Goal: Transaction & Acquisition: Book appointment/travel/reservation

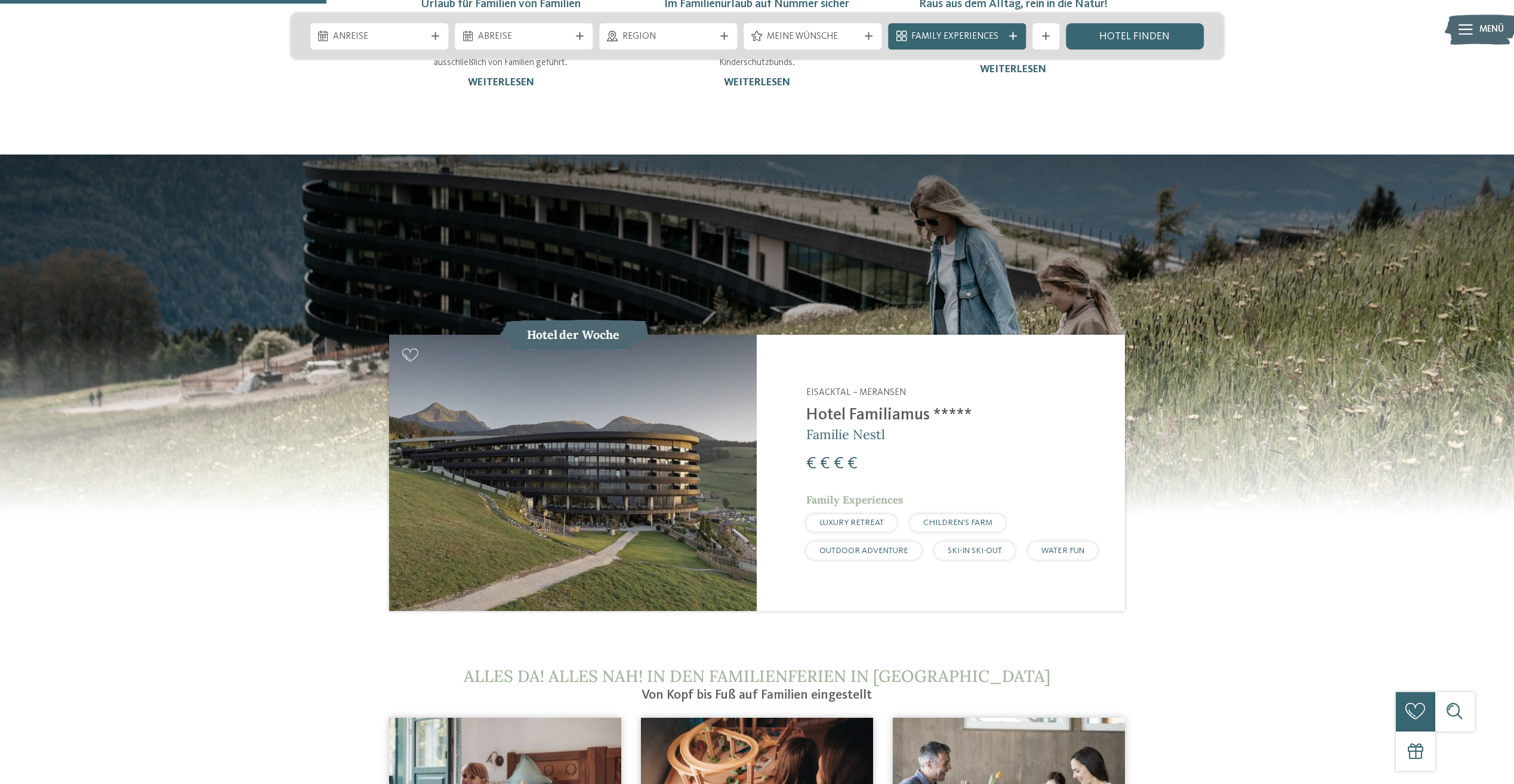
scroll to position [1432, 0]
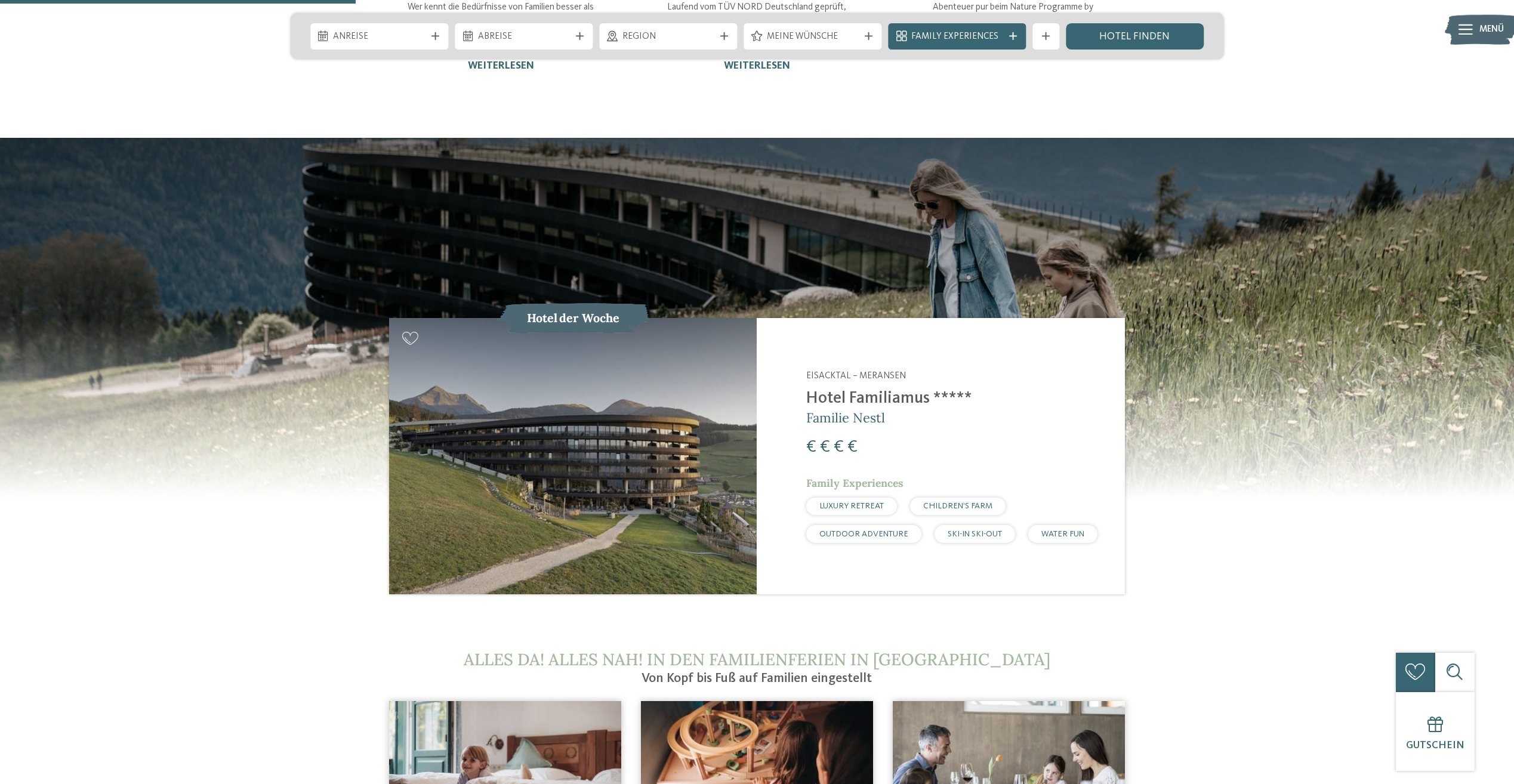
click at [611, 365] on img at bounding box center [573, 456] width 367 height 276
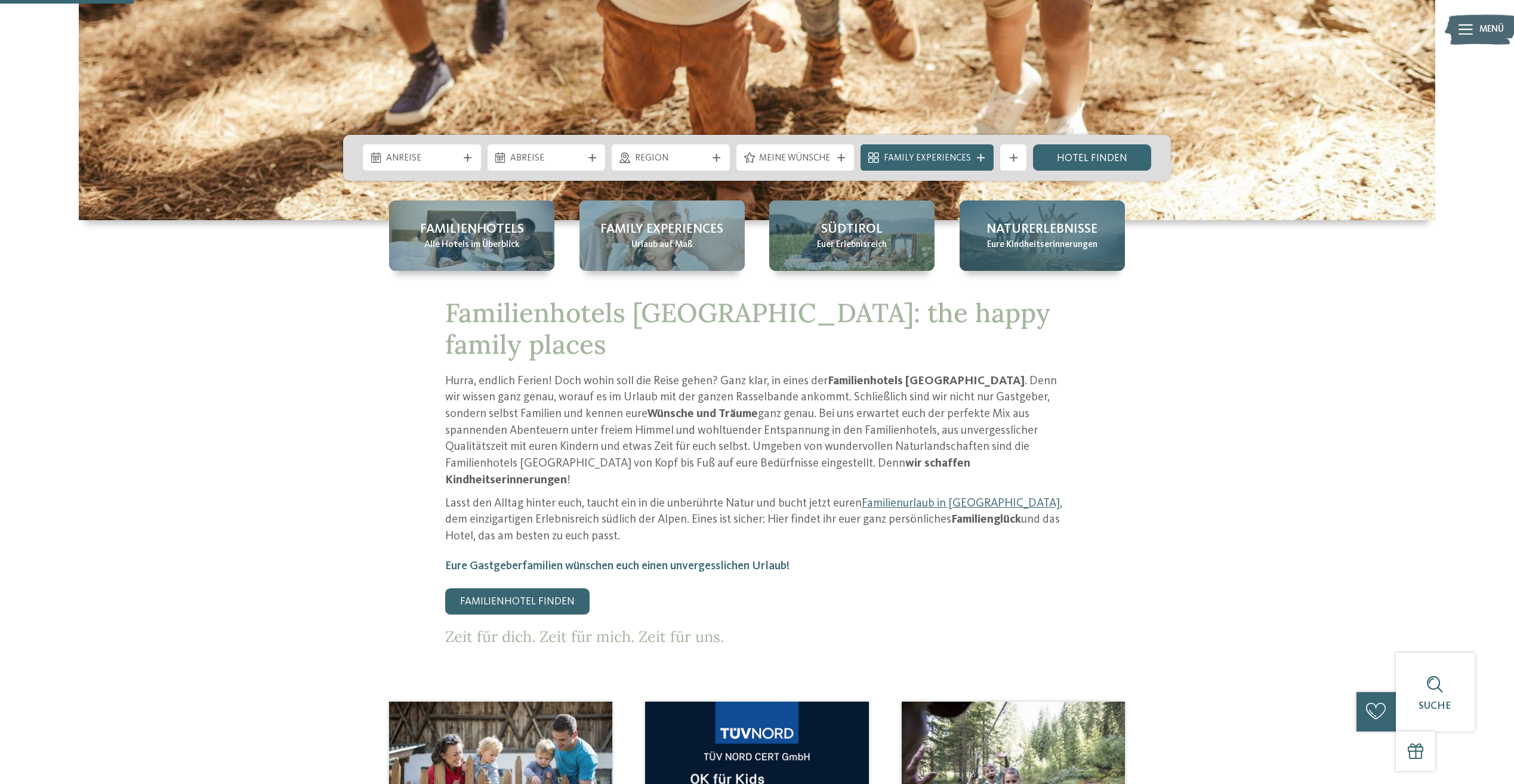
scroll to position [0, 0]
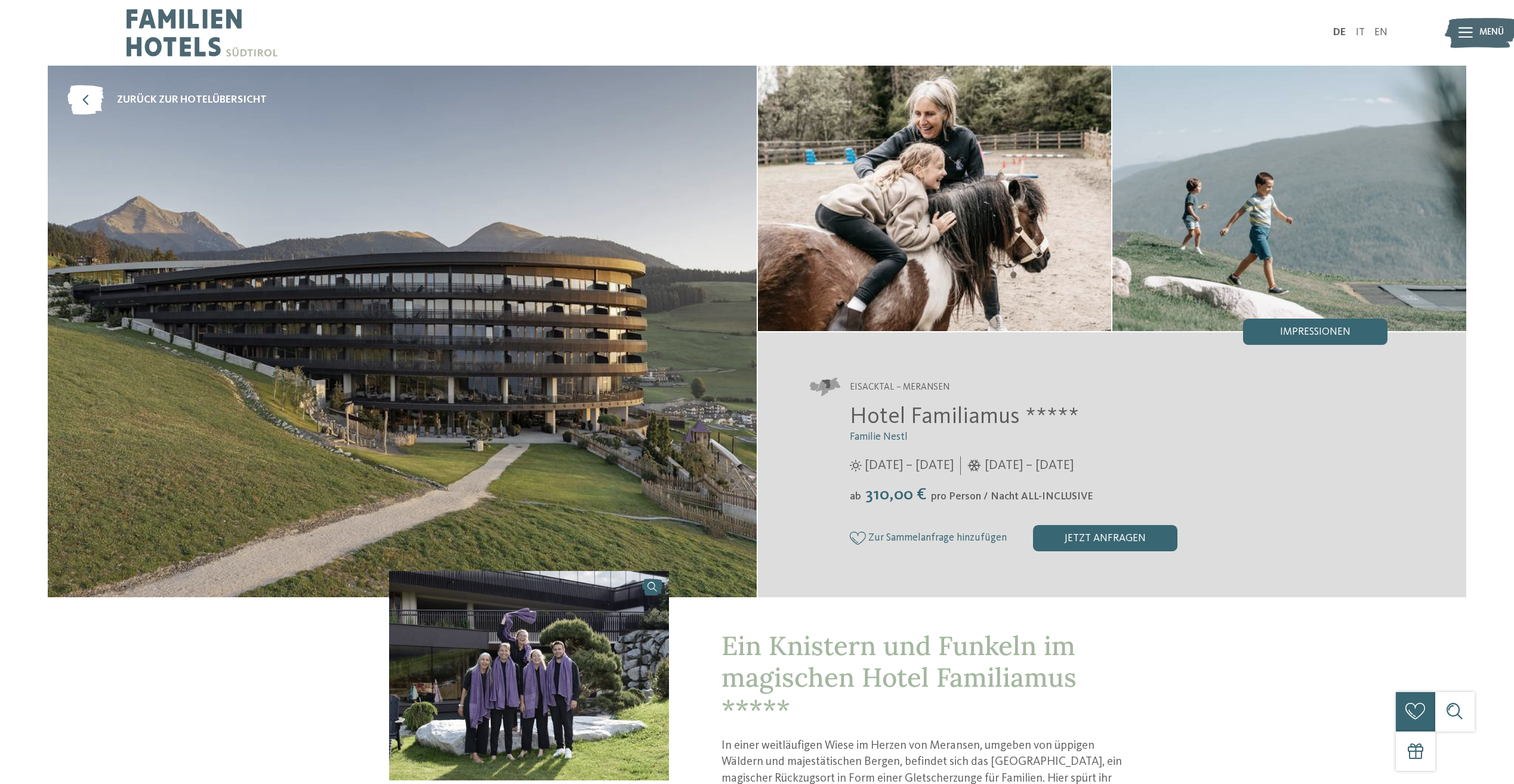
drag, startPoint x: 1052, startPoint y: 329, endPoint x: 1048, endPoint y: 317, distance: 12.6
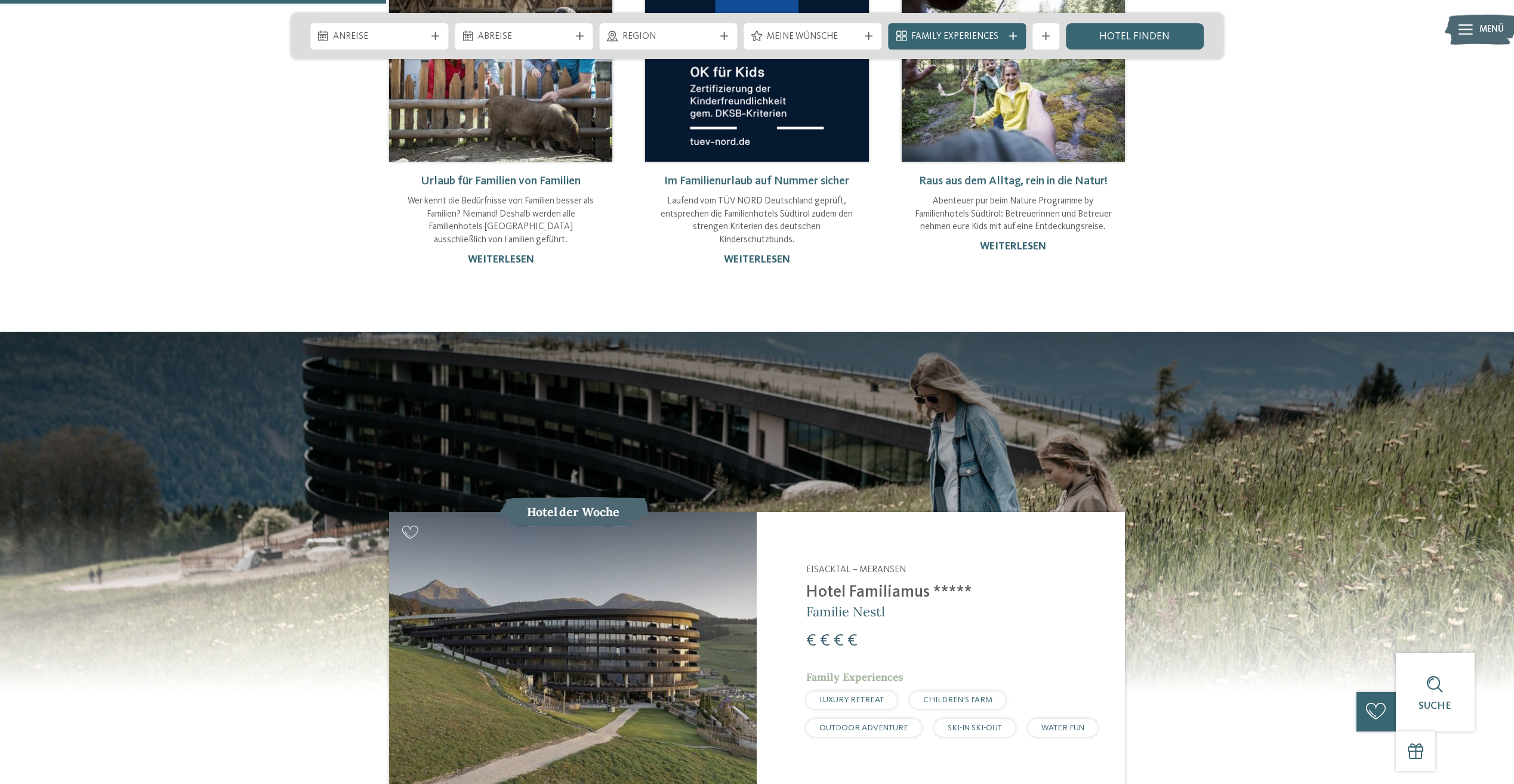
scroll to position [1193, 0]
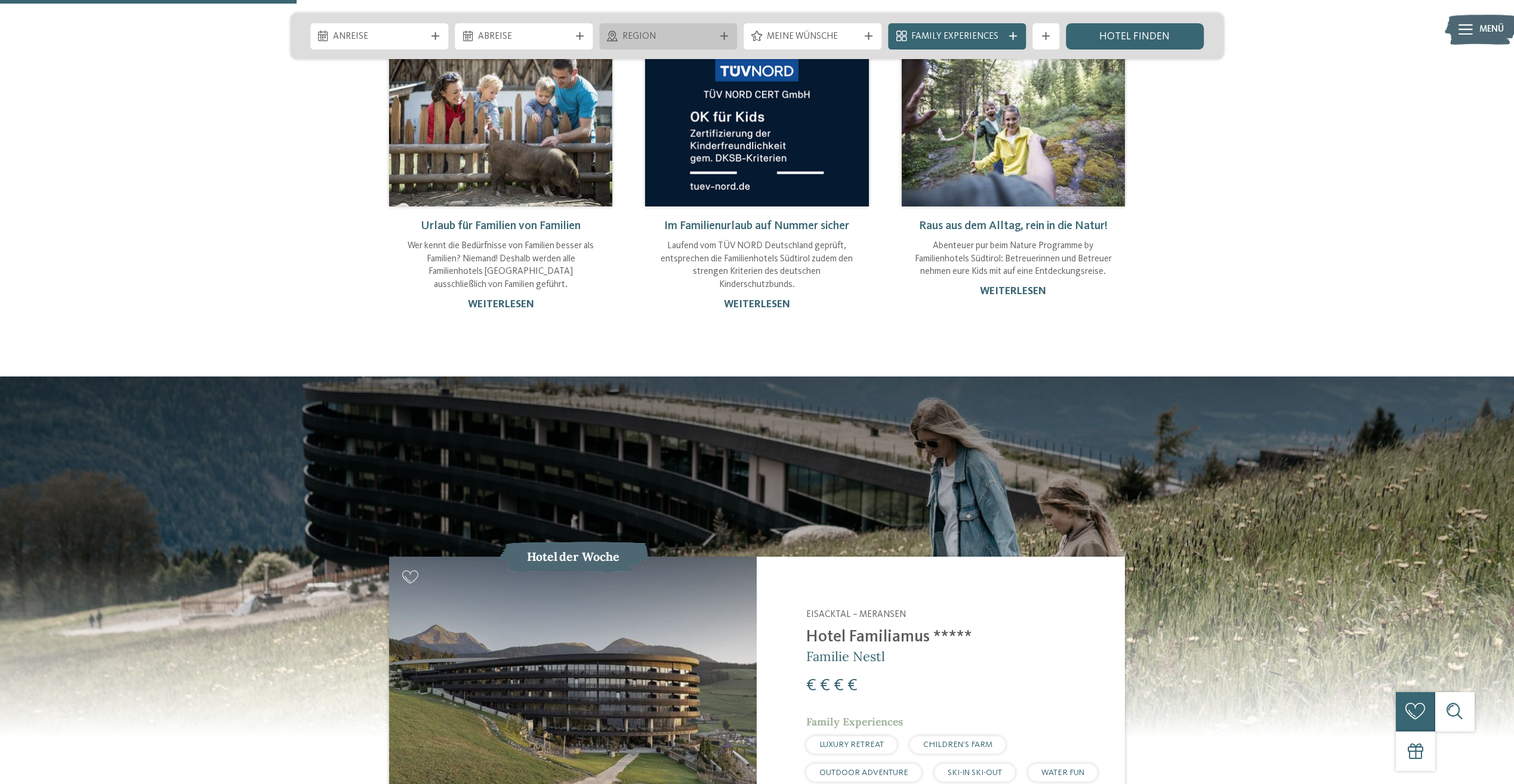
click at [709, 38] on span "Region" at bounding box center [669, 36] width 92 height 13
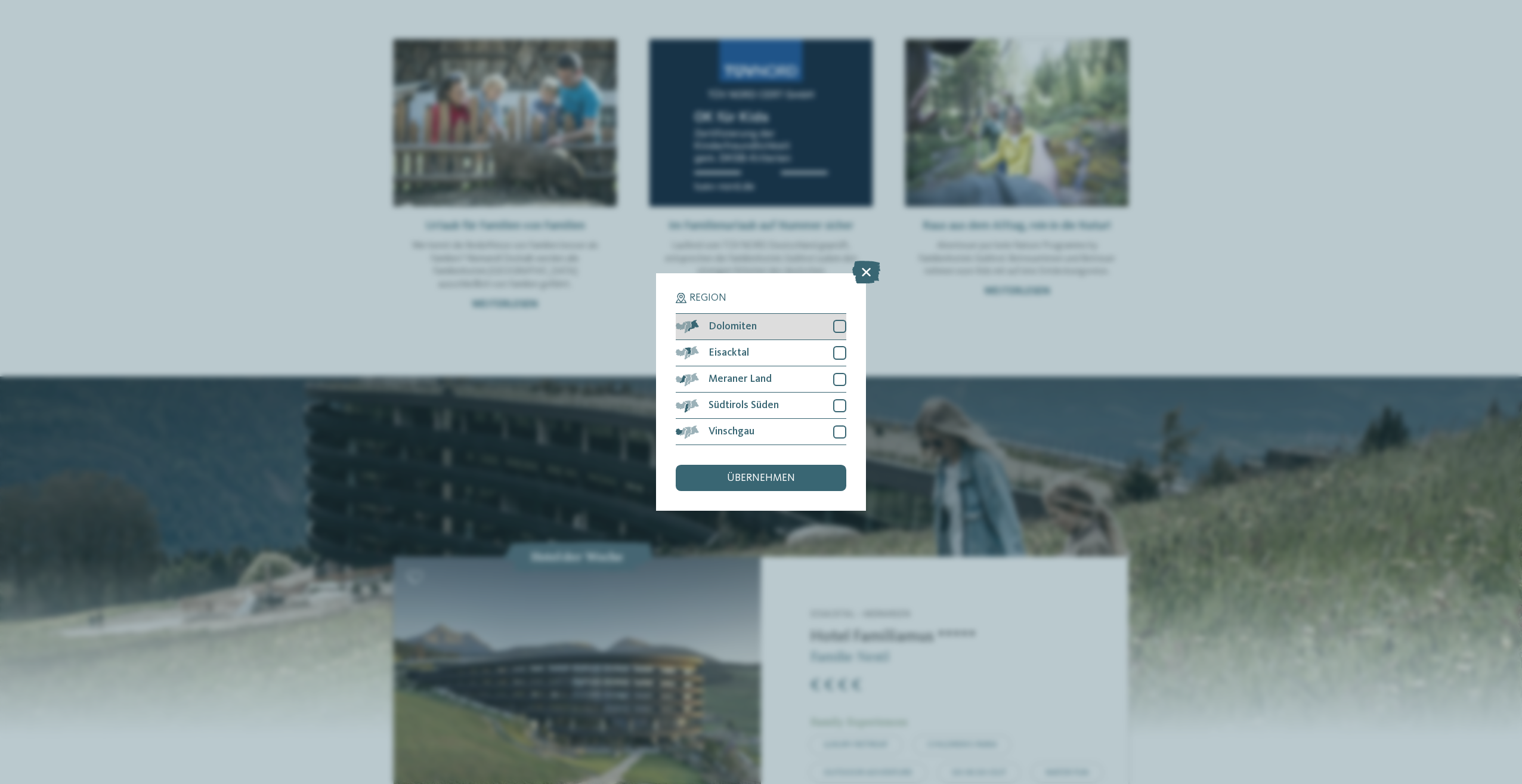
click at [843, 320] on div at bounding box center [839, 326] width 13 height 13
click at [830, 346] on div "Eisacktal" at bounding box center [760, 353] width 170 height 26
click at [838, 374] on div at bounding box center [839, 379] width 13 height 13
click at [838, 399] on div at bounding box center [839, 405] width 13 height 13
click at [831, 430] on div "Vinschgau" at bounding box center [760, 431] width 170 height 26
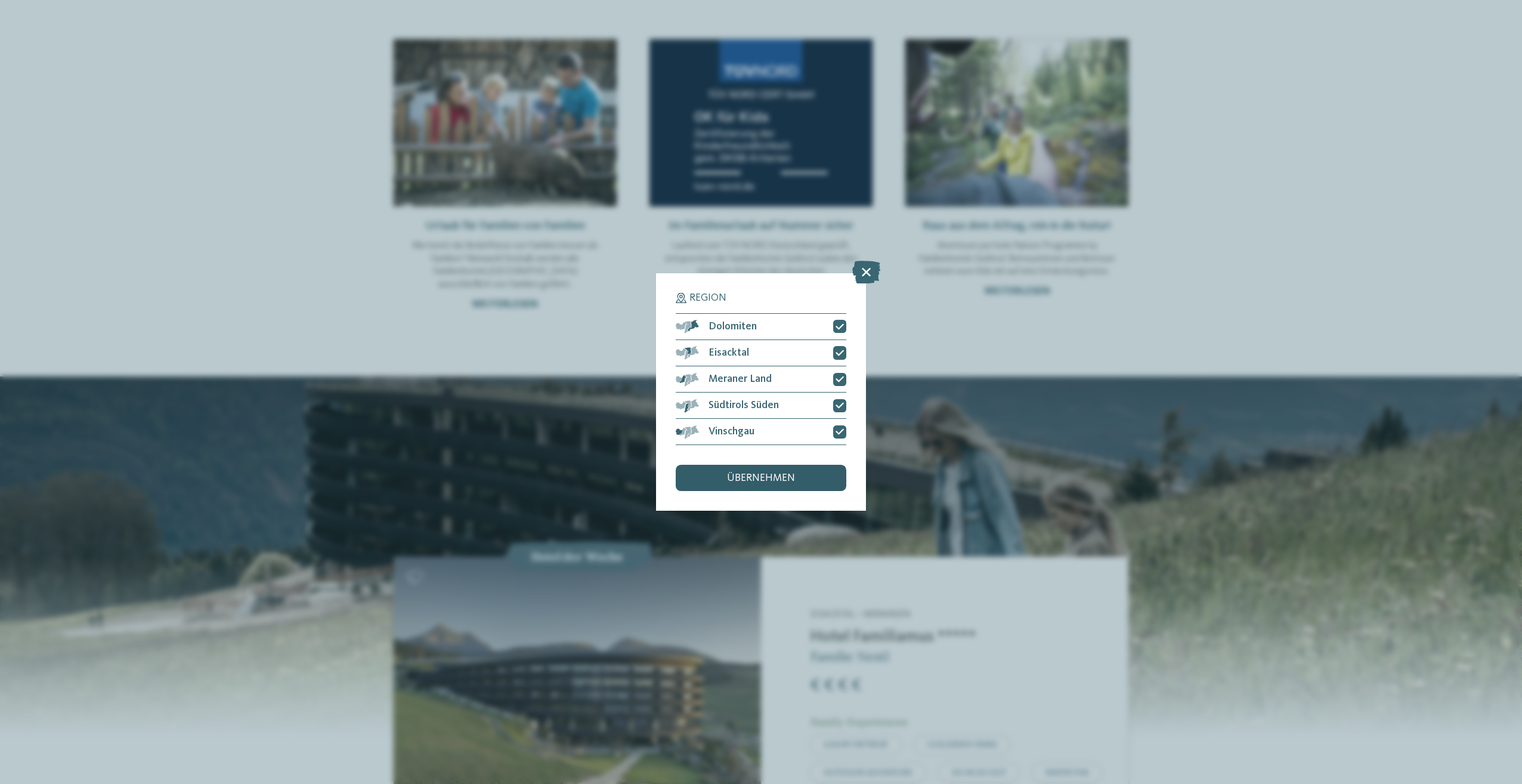
click at [790, 476] on span "übernehmen" at bounding box center [761, 479] width 68 height 11
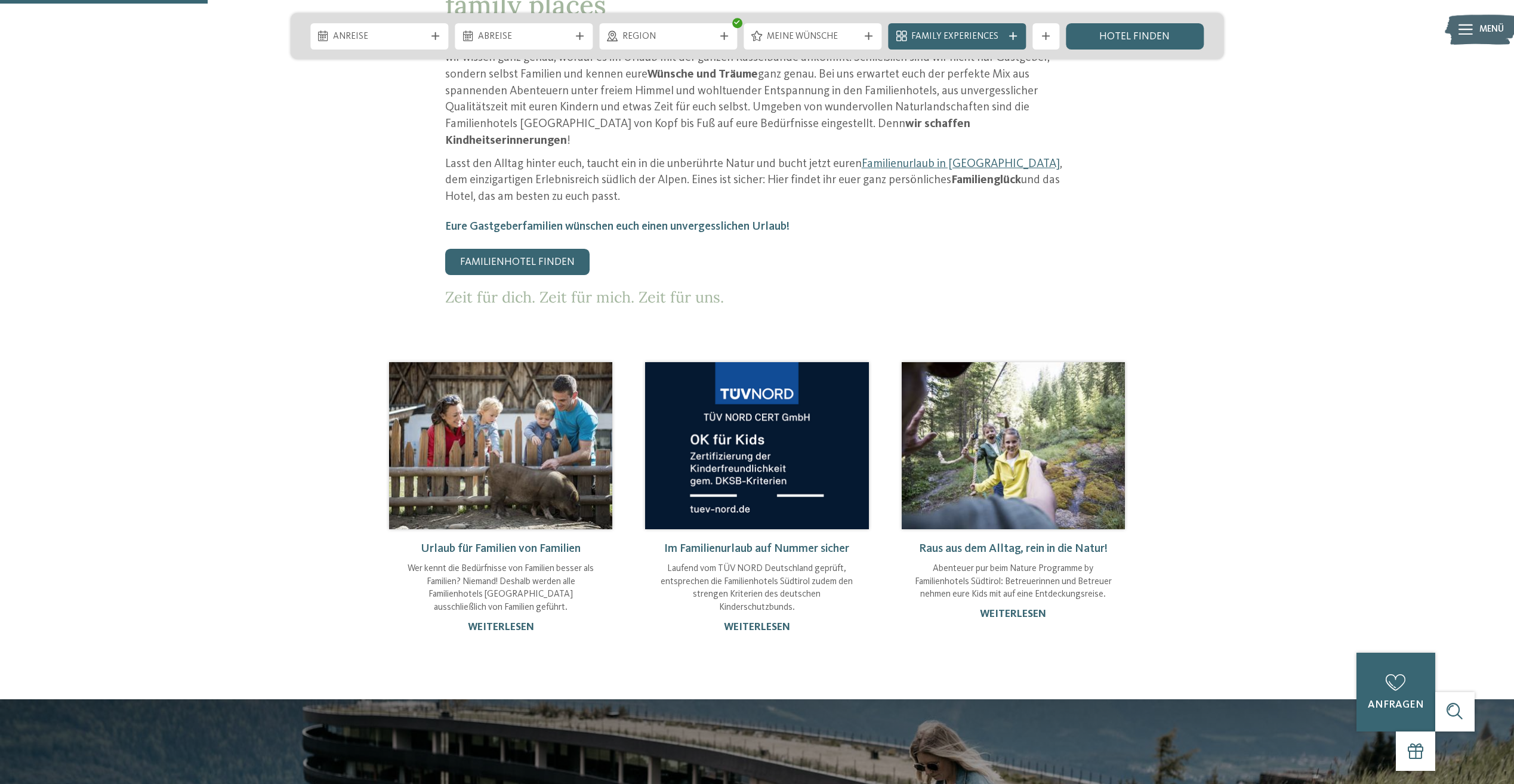
scroll to position [835, 0]
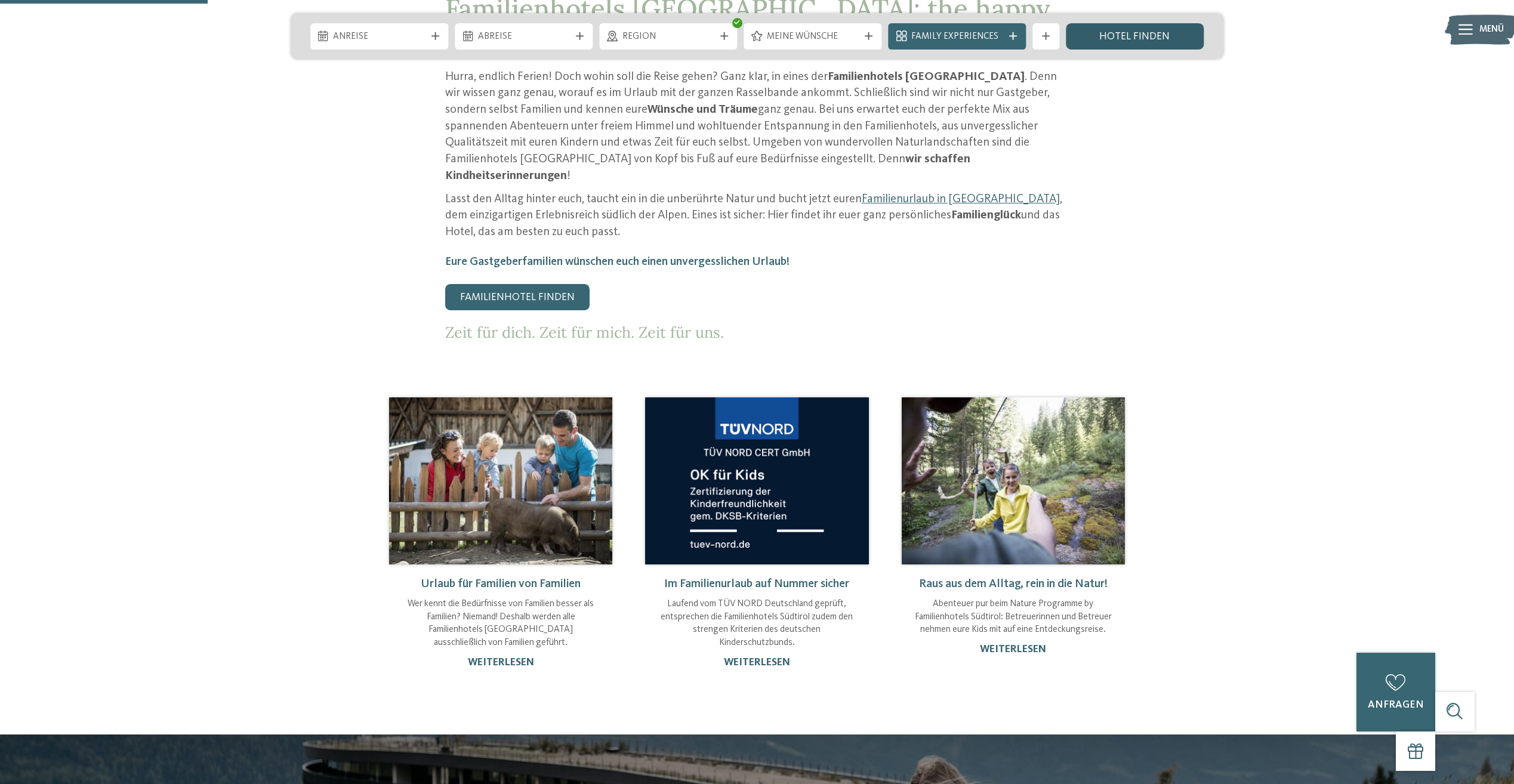
click at [1129, 36] on link "Hotel finden" at bounding box center [1135, 36] width 138 height 26
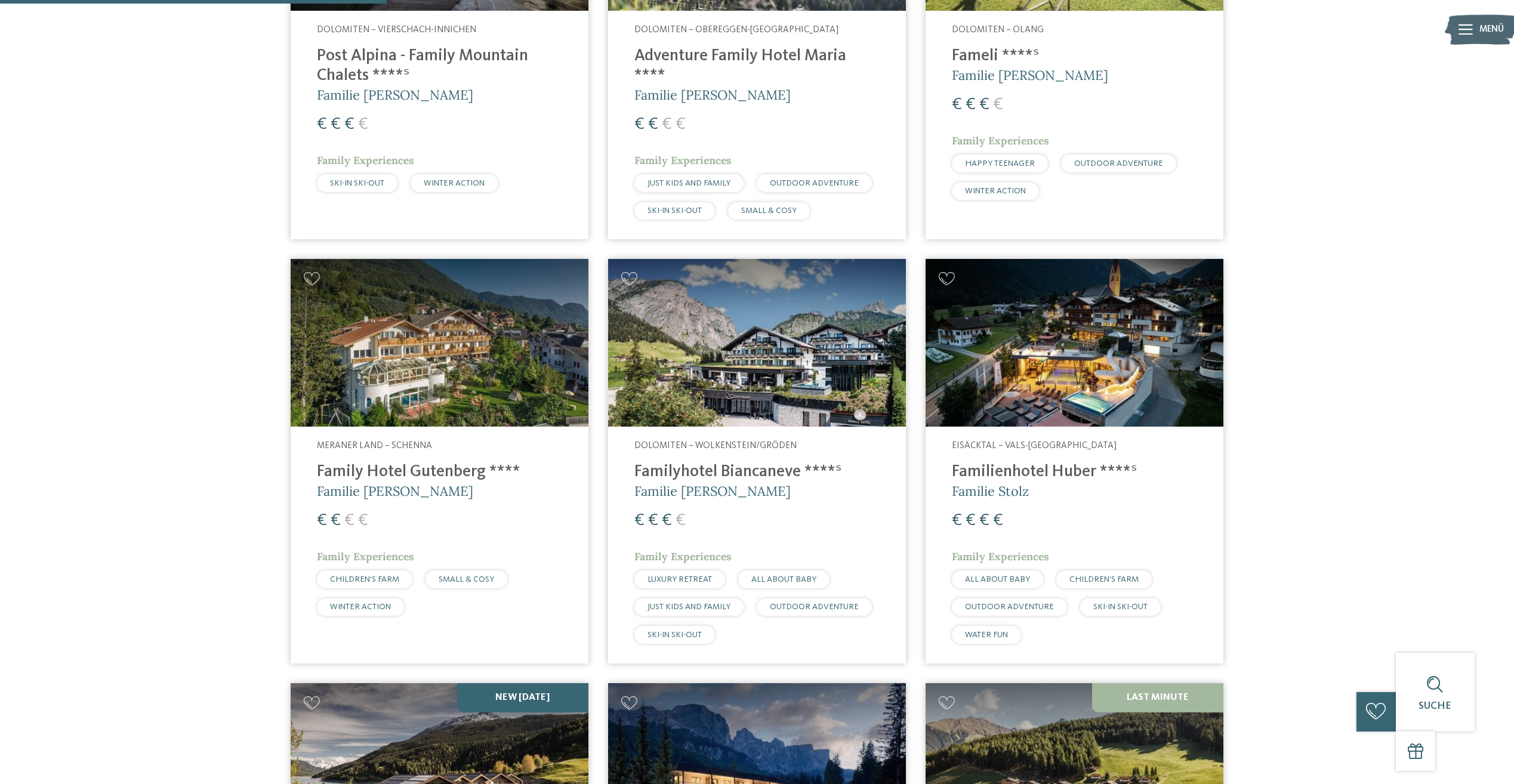
scroll to position [1122, 0]
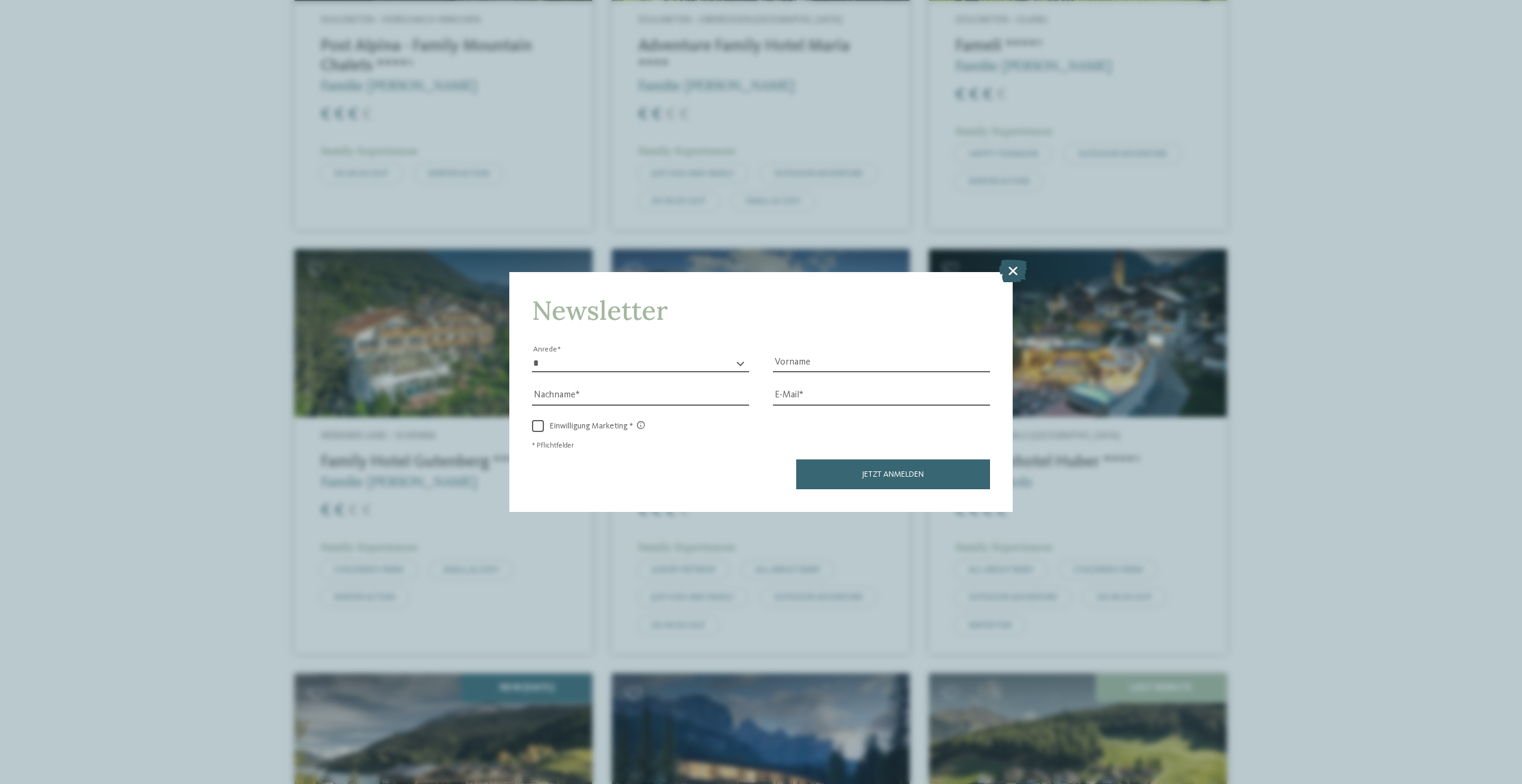
click at [1018, 273] on icon at bounding box center [1012, 270] width 28 height 23
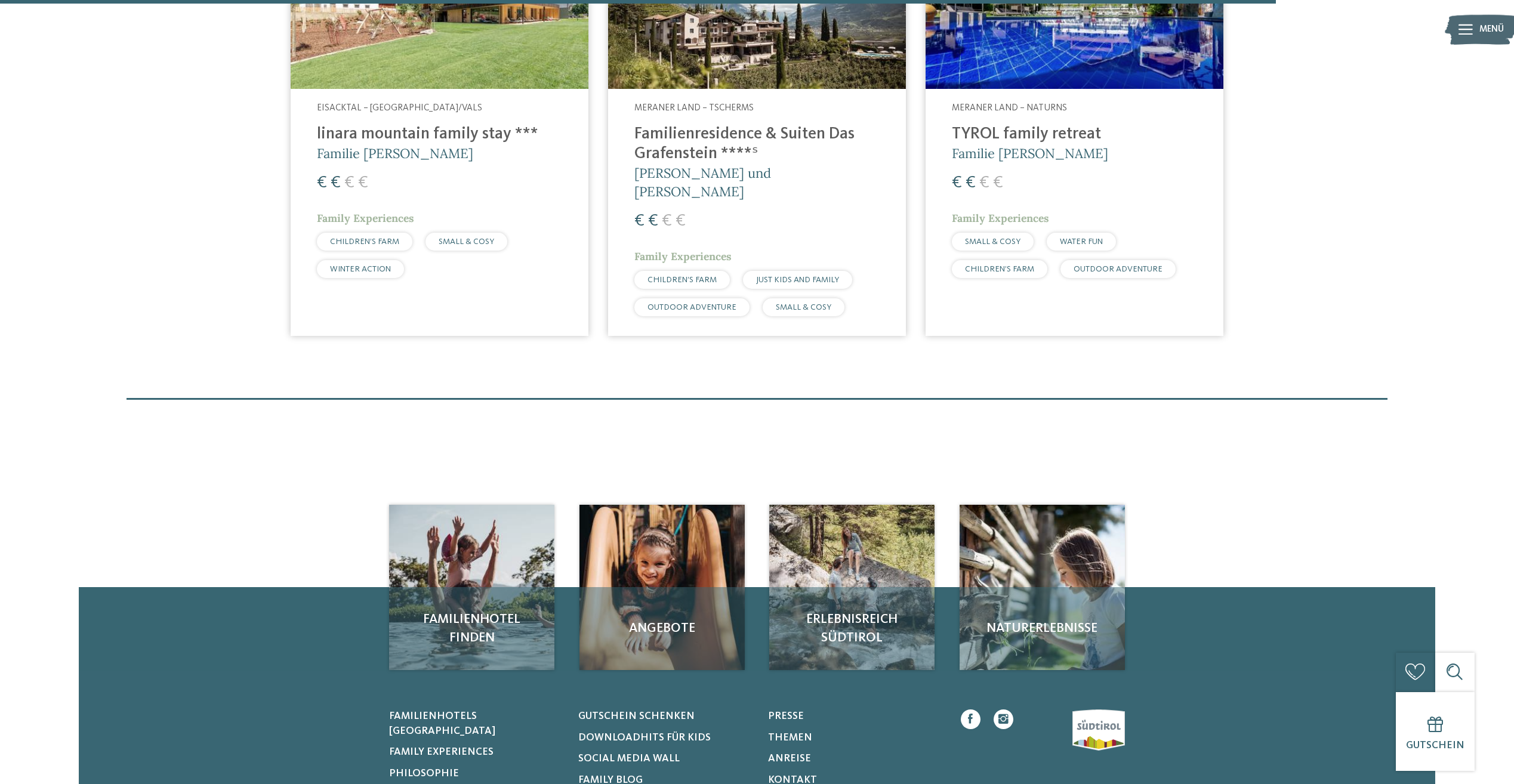
scroll to position [4104, 0]
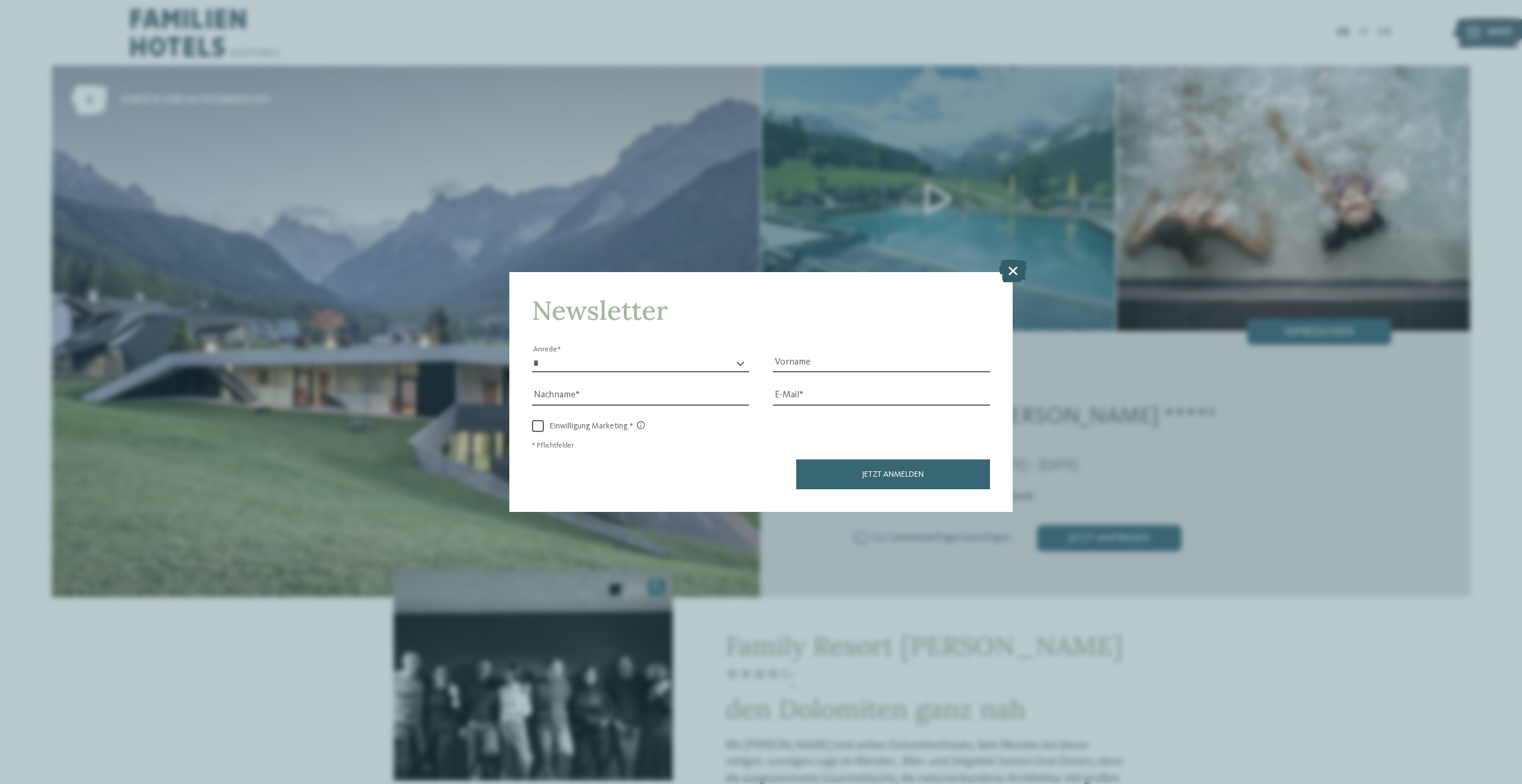
click at [1017, 269] on icon at bounding box center [1012, 270] width 28 height 23
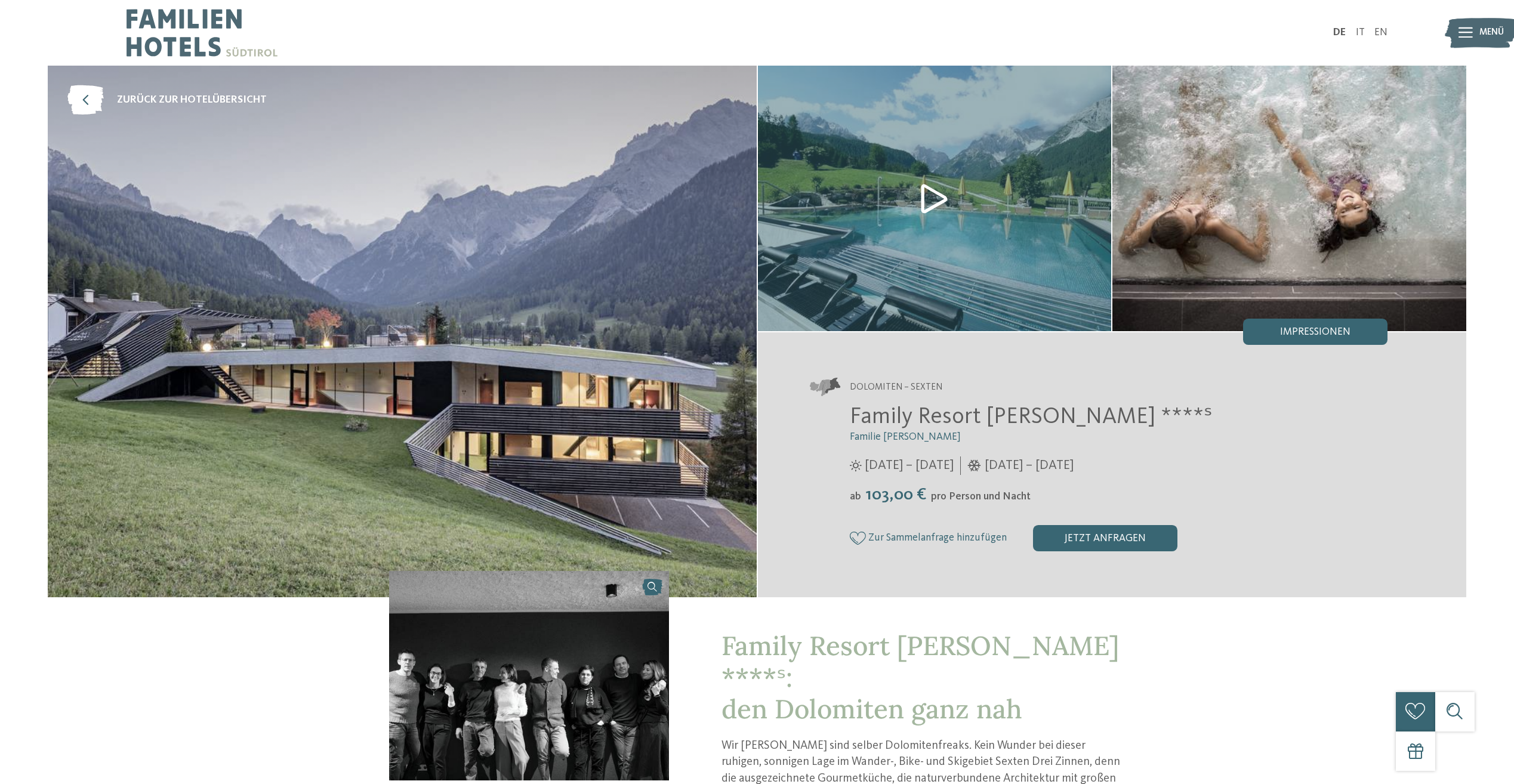
click at [928, 187] on img at bounding box center [935, 198] width 354 height 266
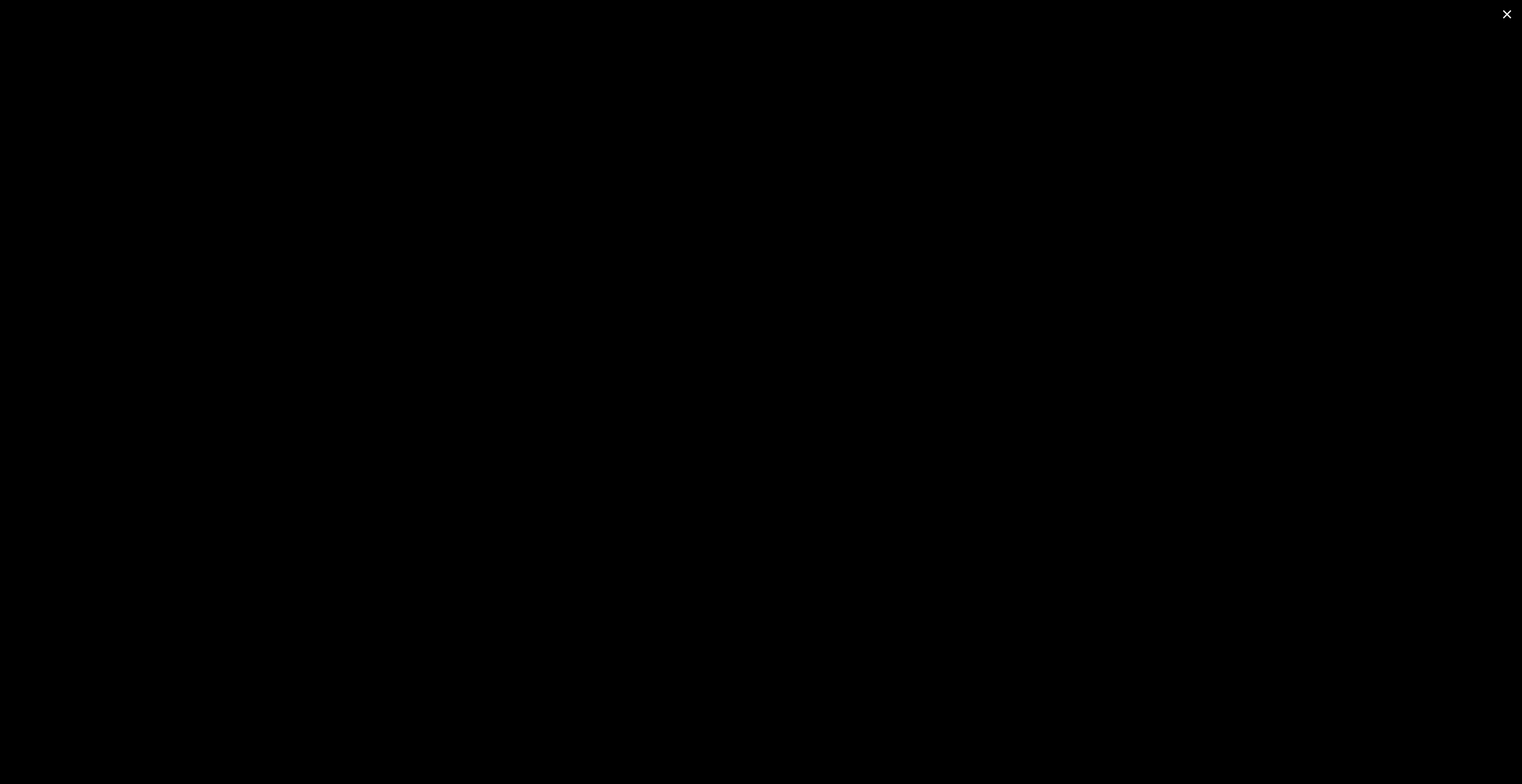
click at [1509, 27] on span at bounding box center [1507, 13] width 30 height 28
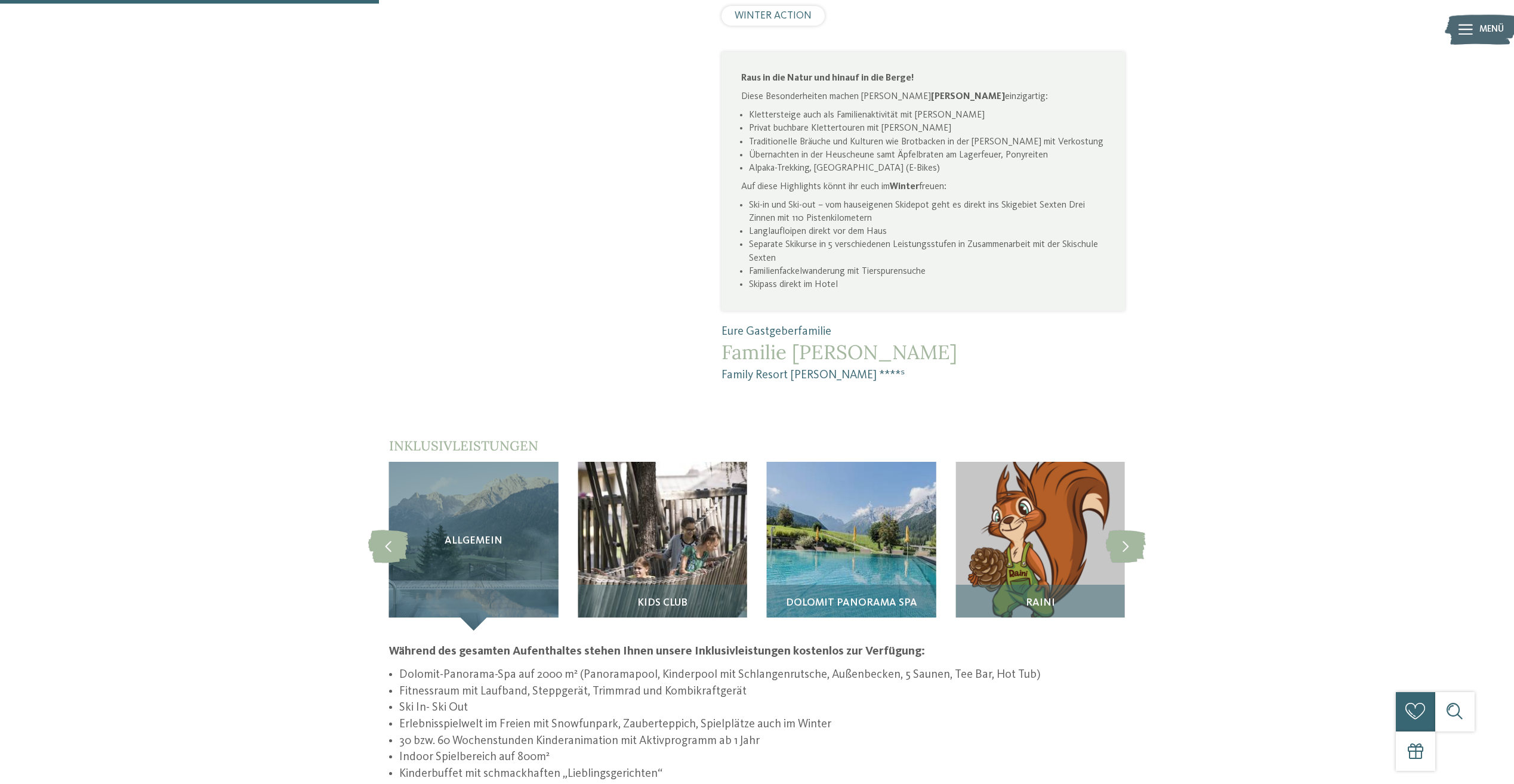
scroll to position [954, 0]
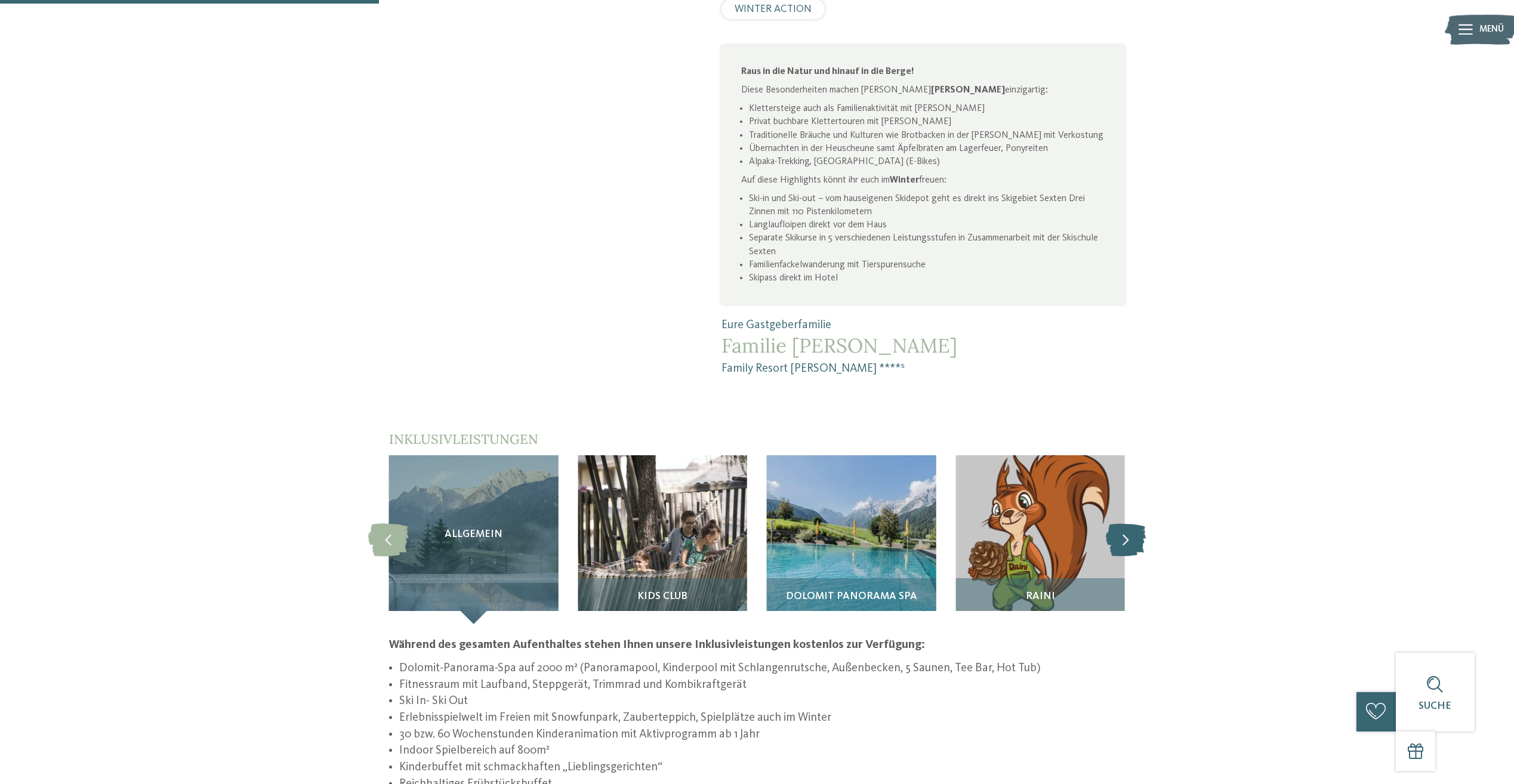
click at [1128, 523] on icon at bounding box center [1125, 539] width 40 height 33
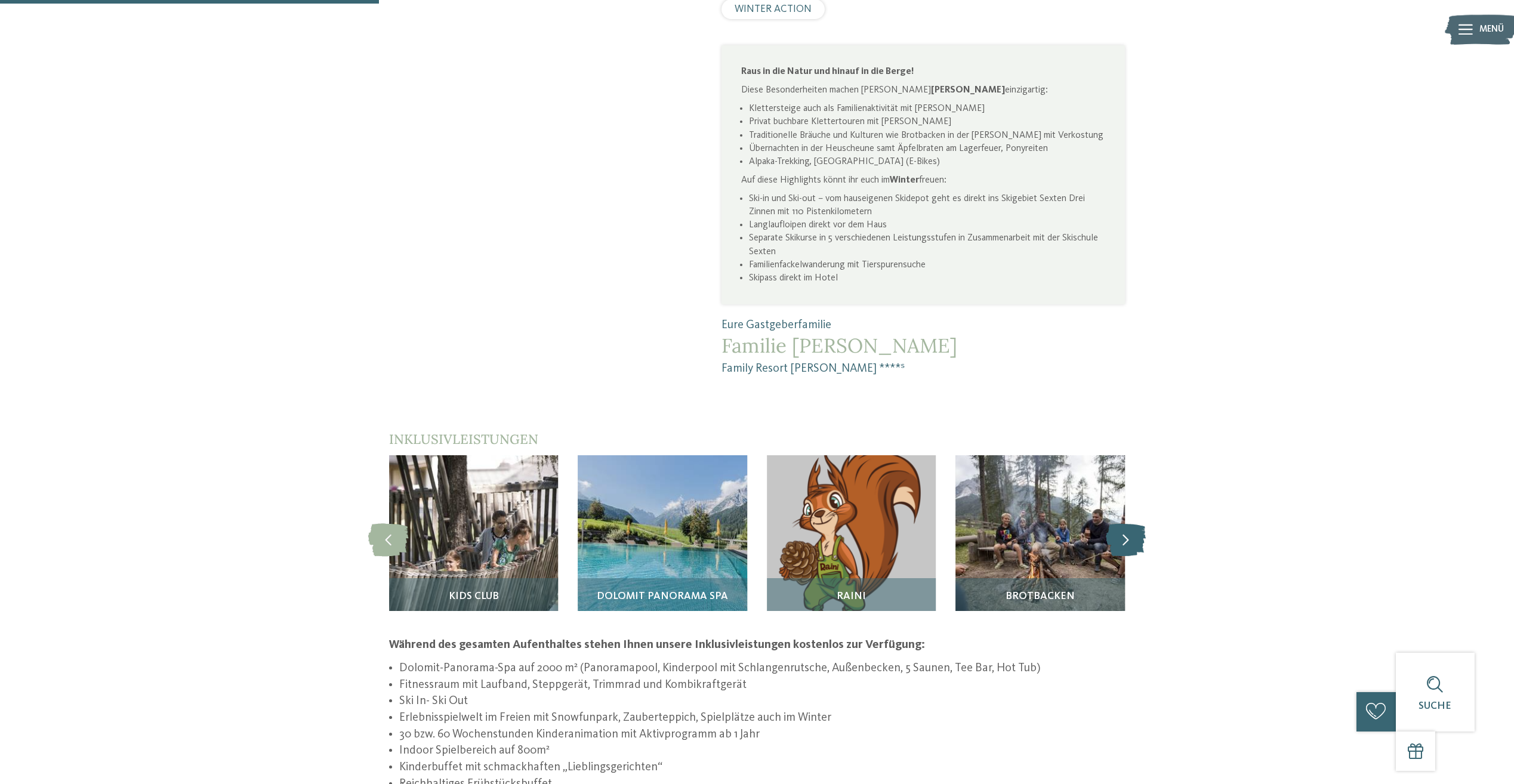
click at [1128, 523] on icon at bounding box center [1125, 539] width 40 height 33
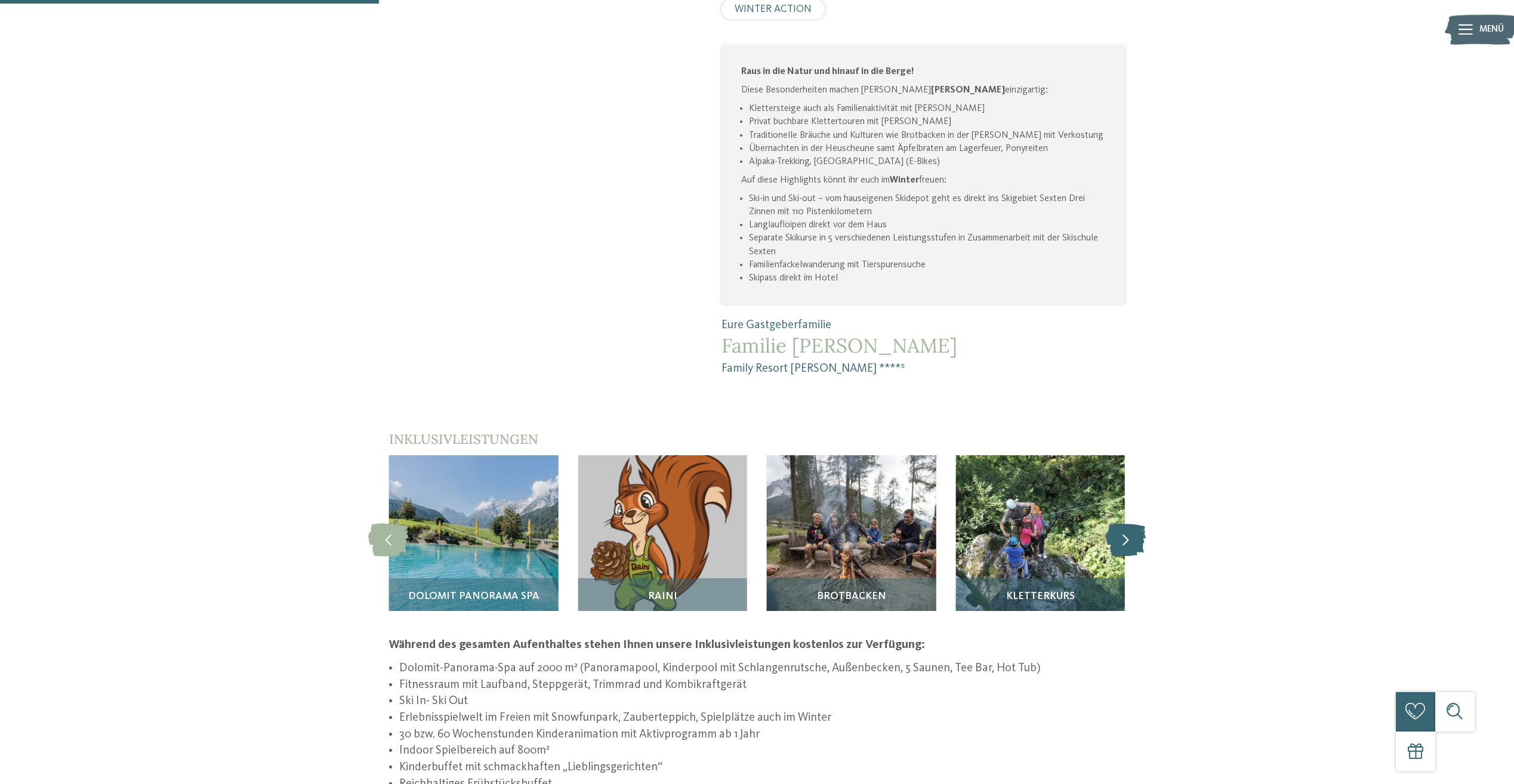
click at [1128, 523] on icon at bounding box center [1125, 539] width 40 height 33
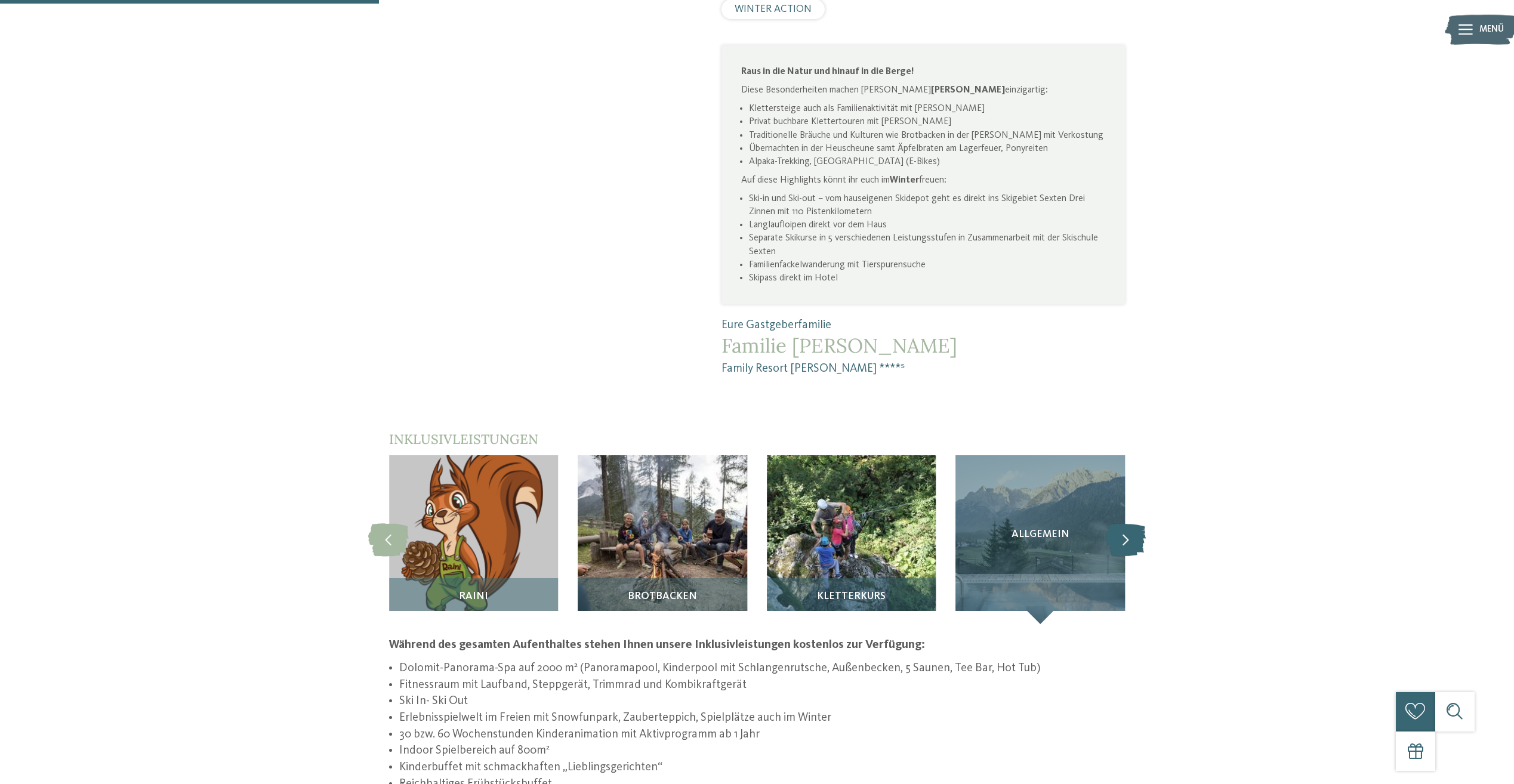
click at [1128, 523] on icon at bounding box center [1125, 539] width 40 height 33
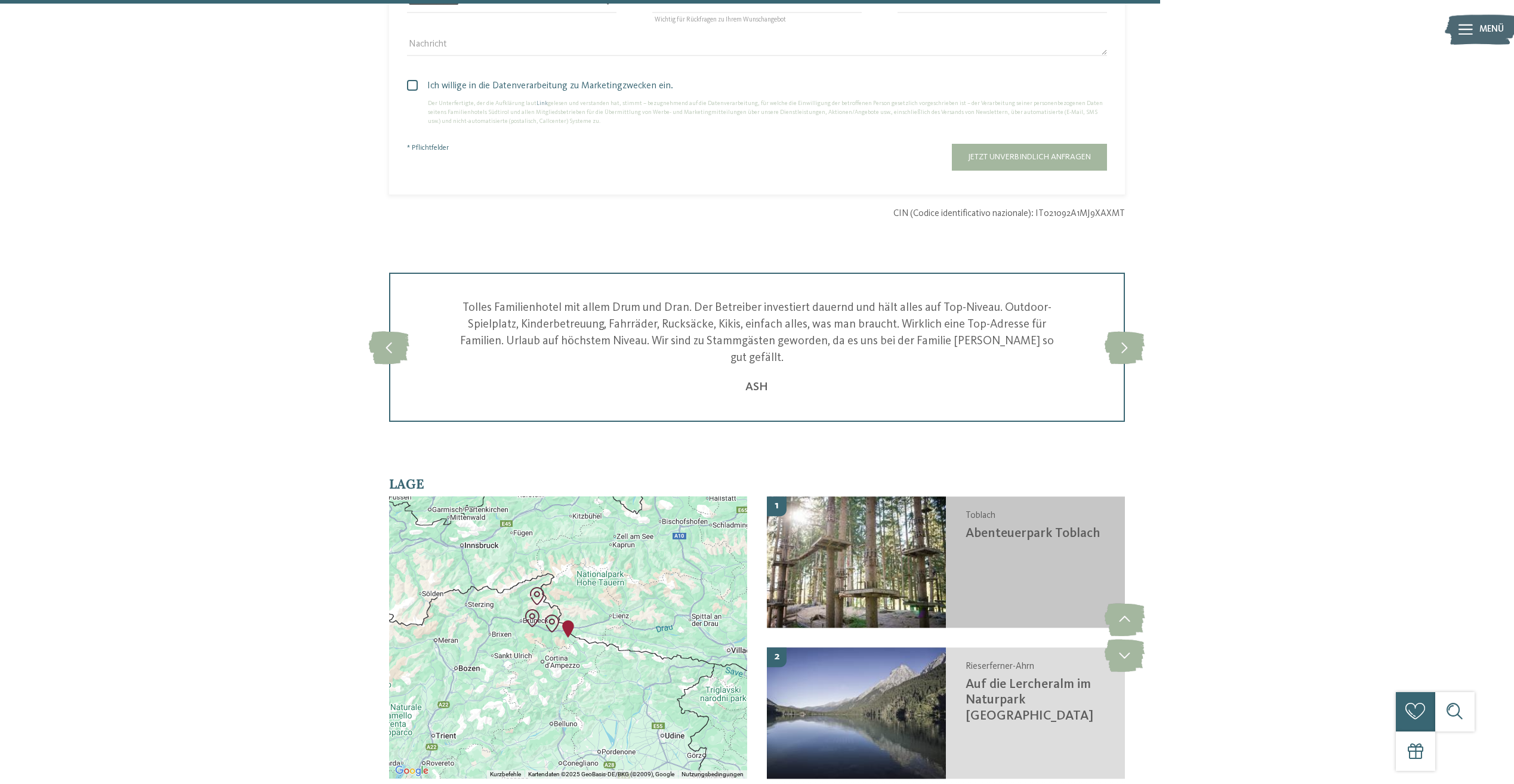
scroll to position [3519, 0]
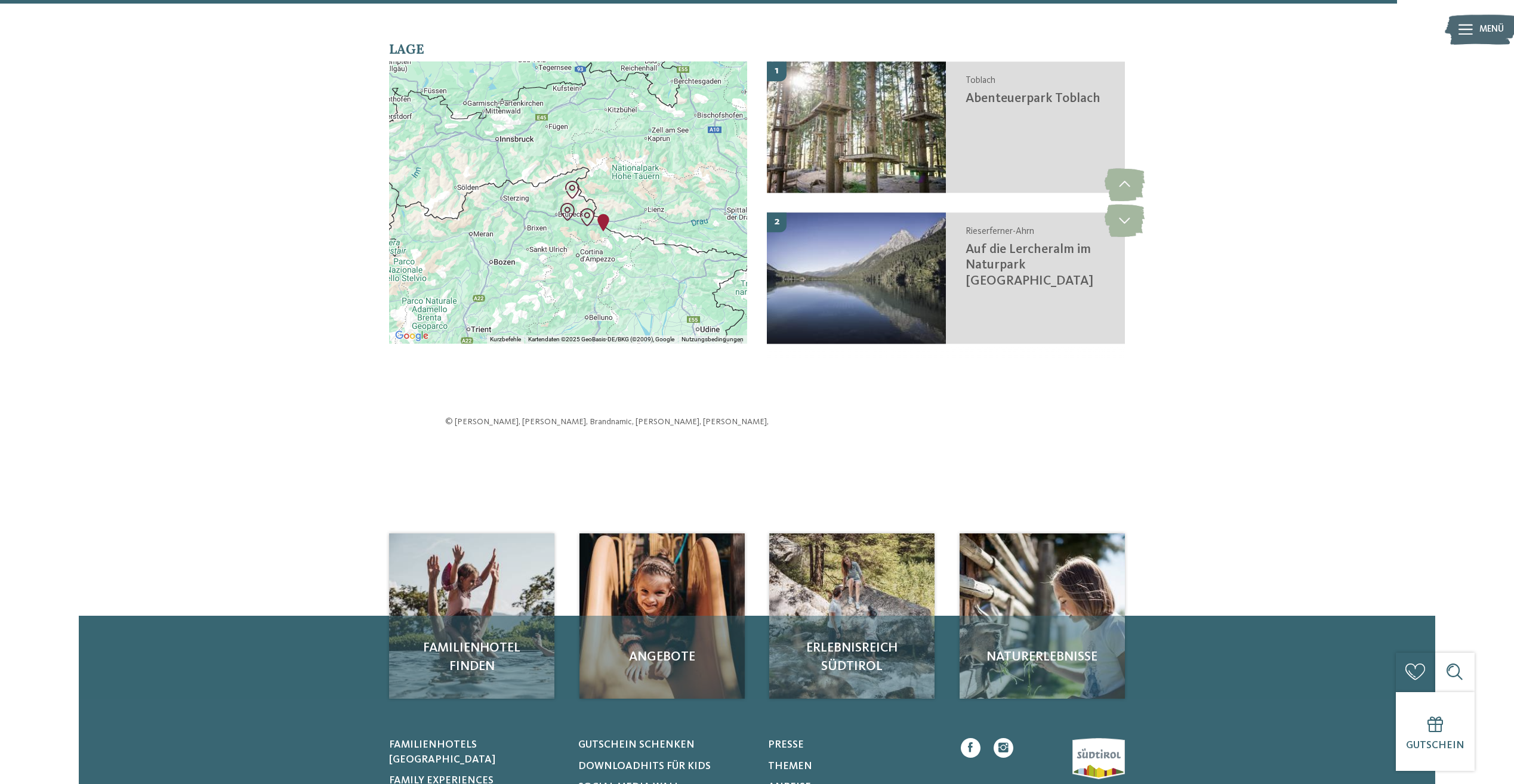
drag, startPoint x: 497, startPoint y: 112, endPoint x: 533, endPoint y: 142, distance: 46.9
click at [533, 142] on div at bounding box center [568, 202] width 358 height 282
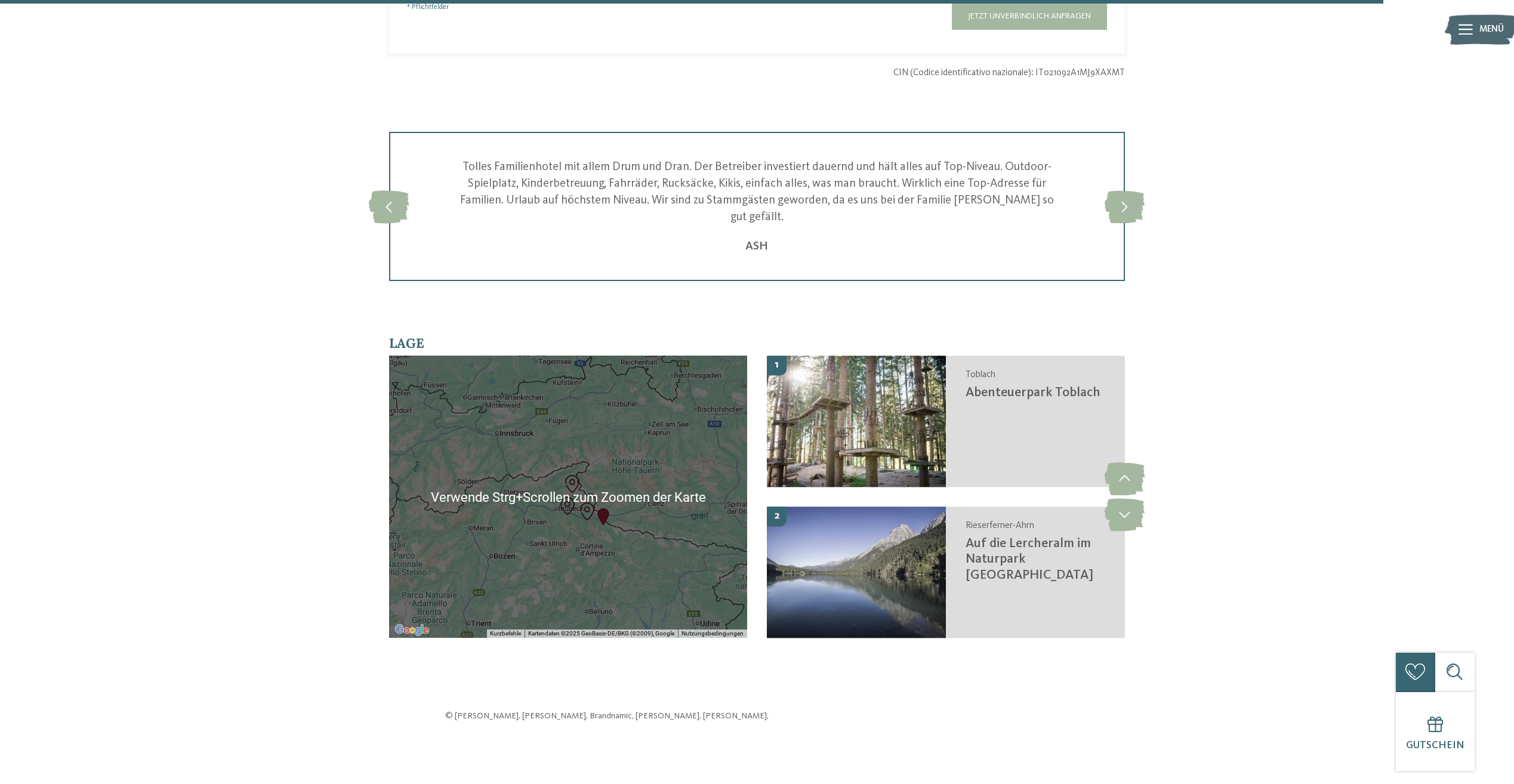
scroll to position [3221, 0]
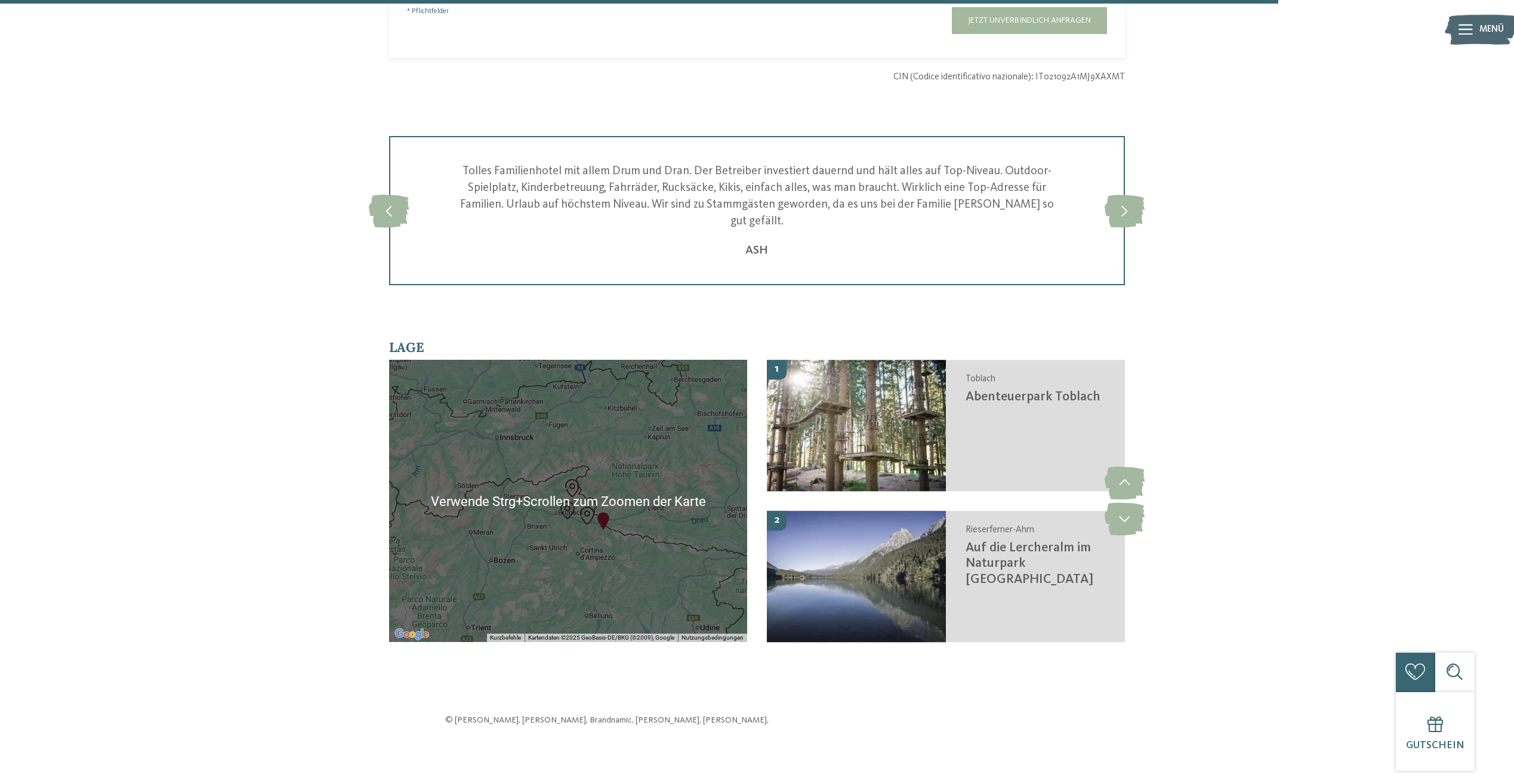
click at [650, 410] on div at bounding box center [568, 501] width 358 height 282
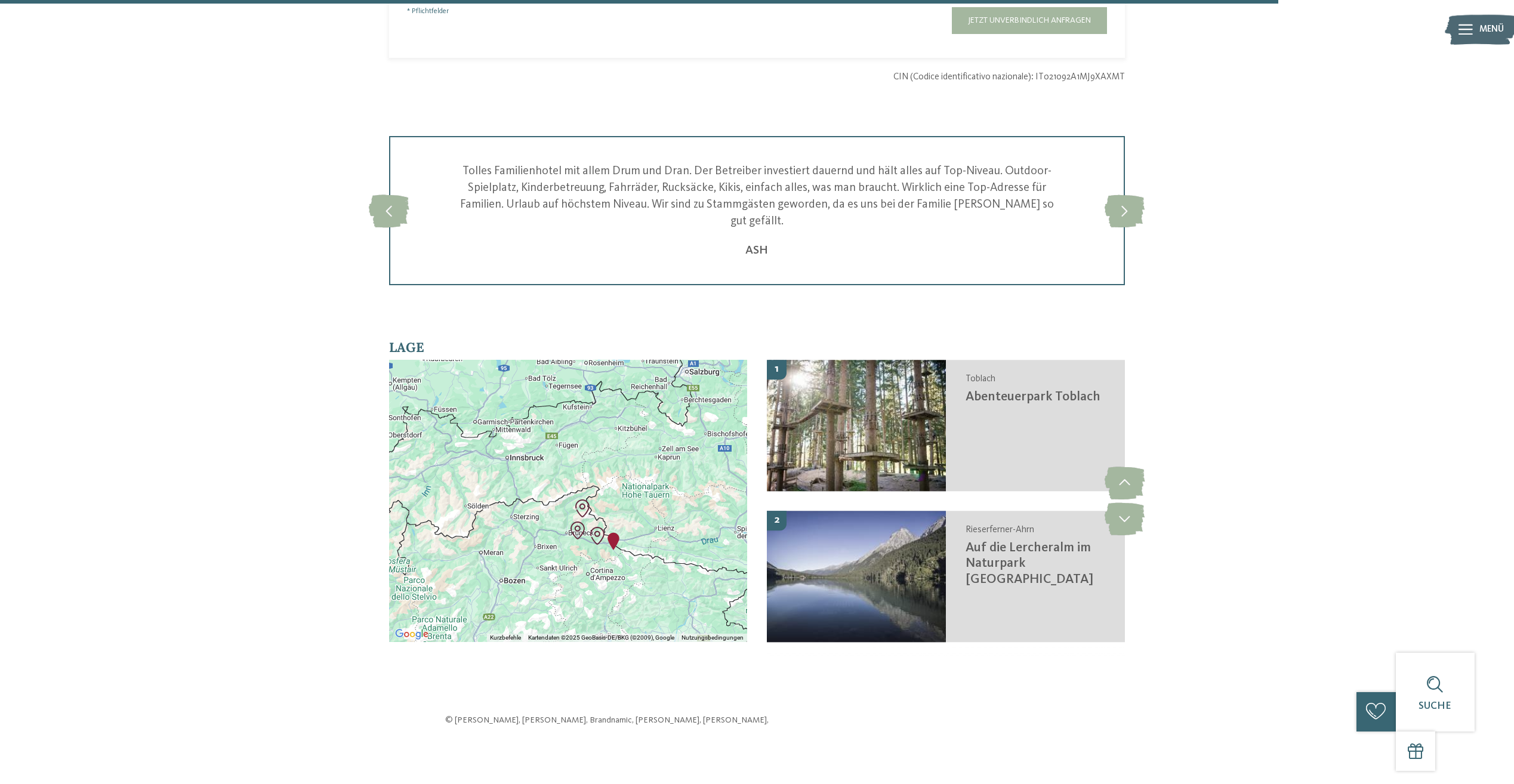
drag, startPoint x: 673, startPoint y: 409, endPoint x: 686, endPoint y: 480, distance: 72.2
click at [686, 480] on div at bounding box center [568, 501] width 358 height 282
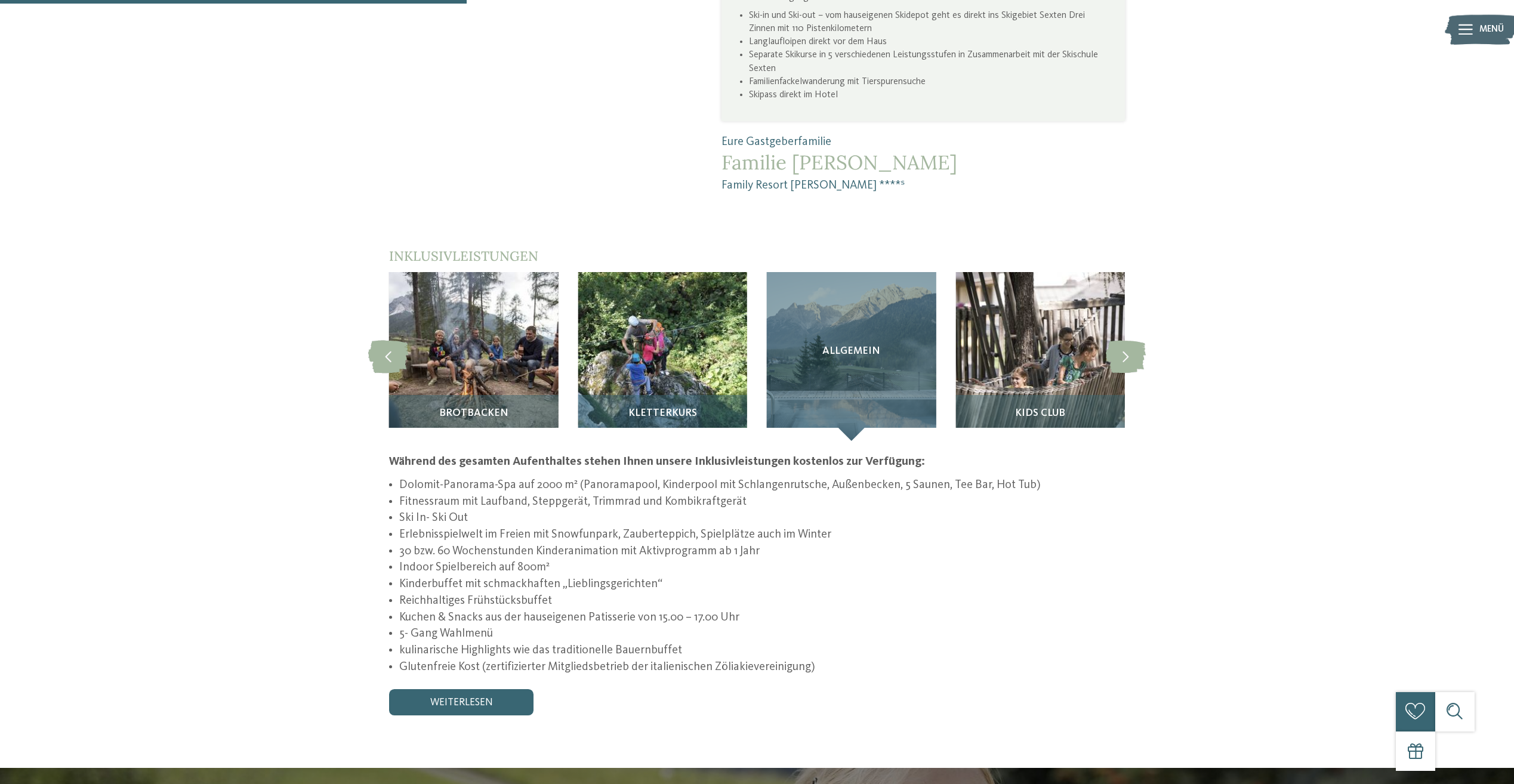
scroll to position [1134, 0]
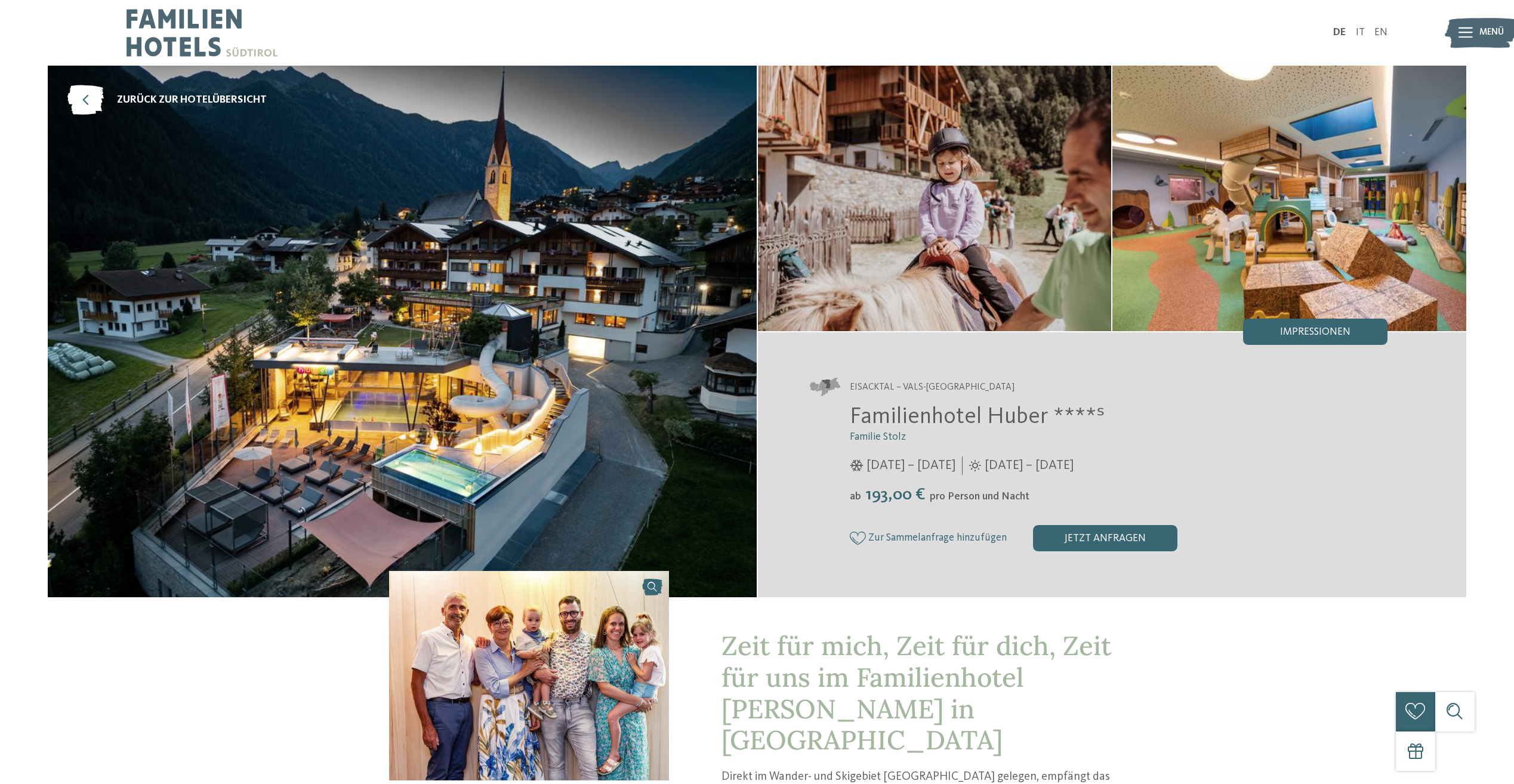
click at [822, 235] on img at bounding box center [935, 198] width 354 height 266
click at [1147, 262] on img at bounding box center [1289, 198] width 354 height 266
click at [1307, 322] on div "Impressionen" at bounding box center [1315, 331] width 144 height 26
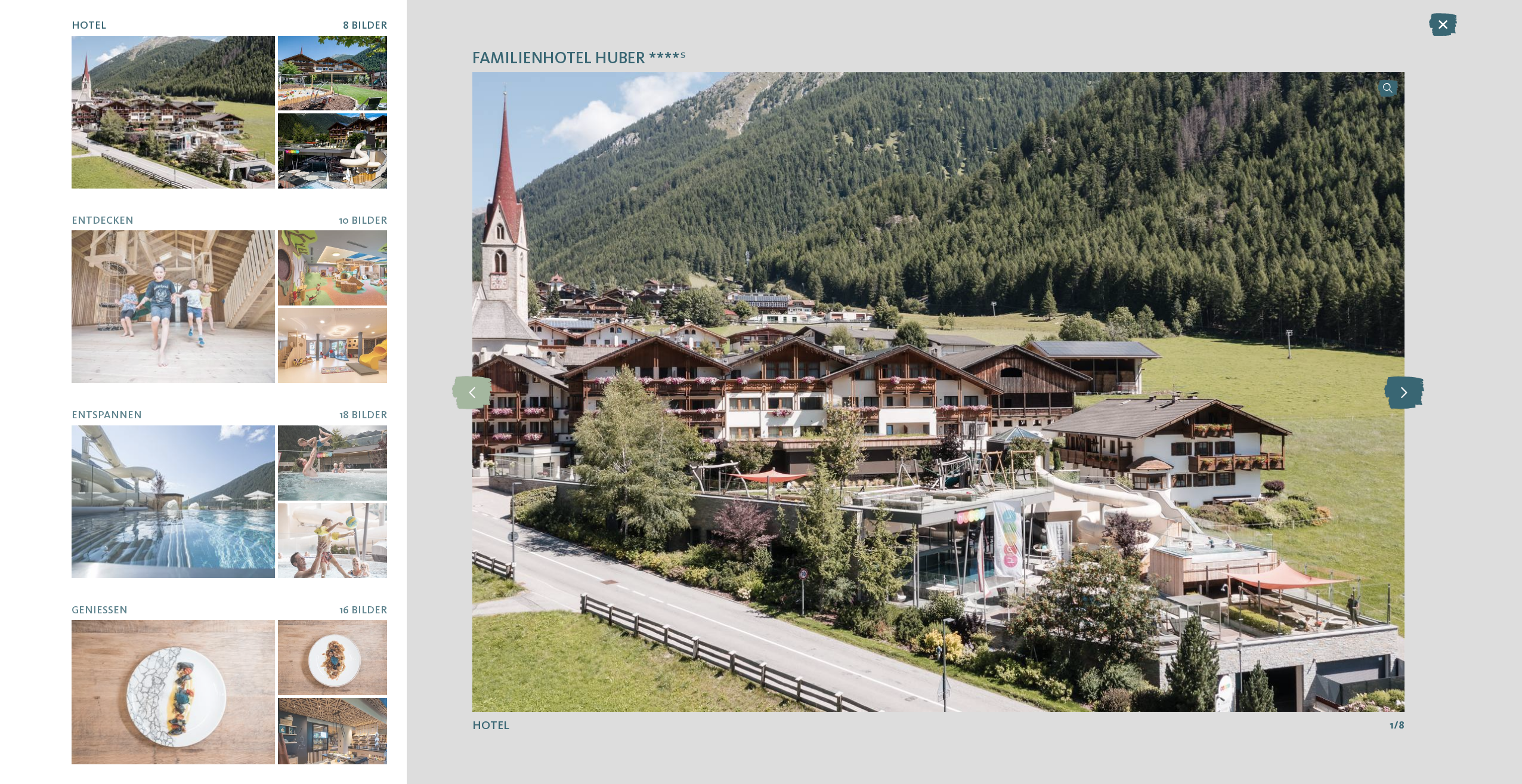
click at [1414, 390] on icon at bounding box center [1404, 391] width 40 height 33
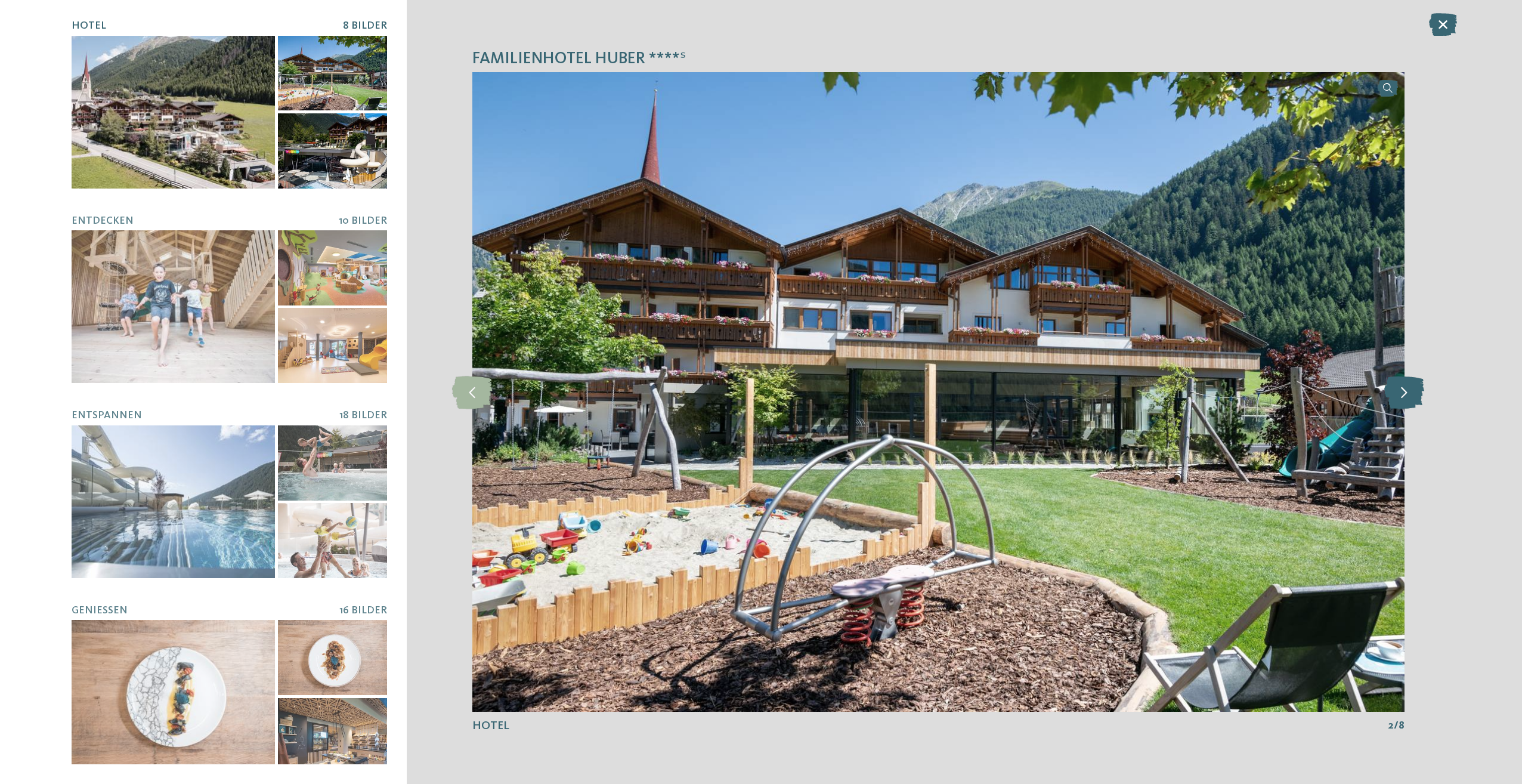
click at [1414, 390] on icon at bounding box center [1404, 391] width 40 height 33
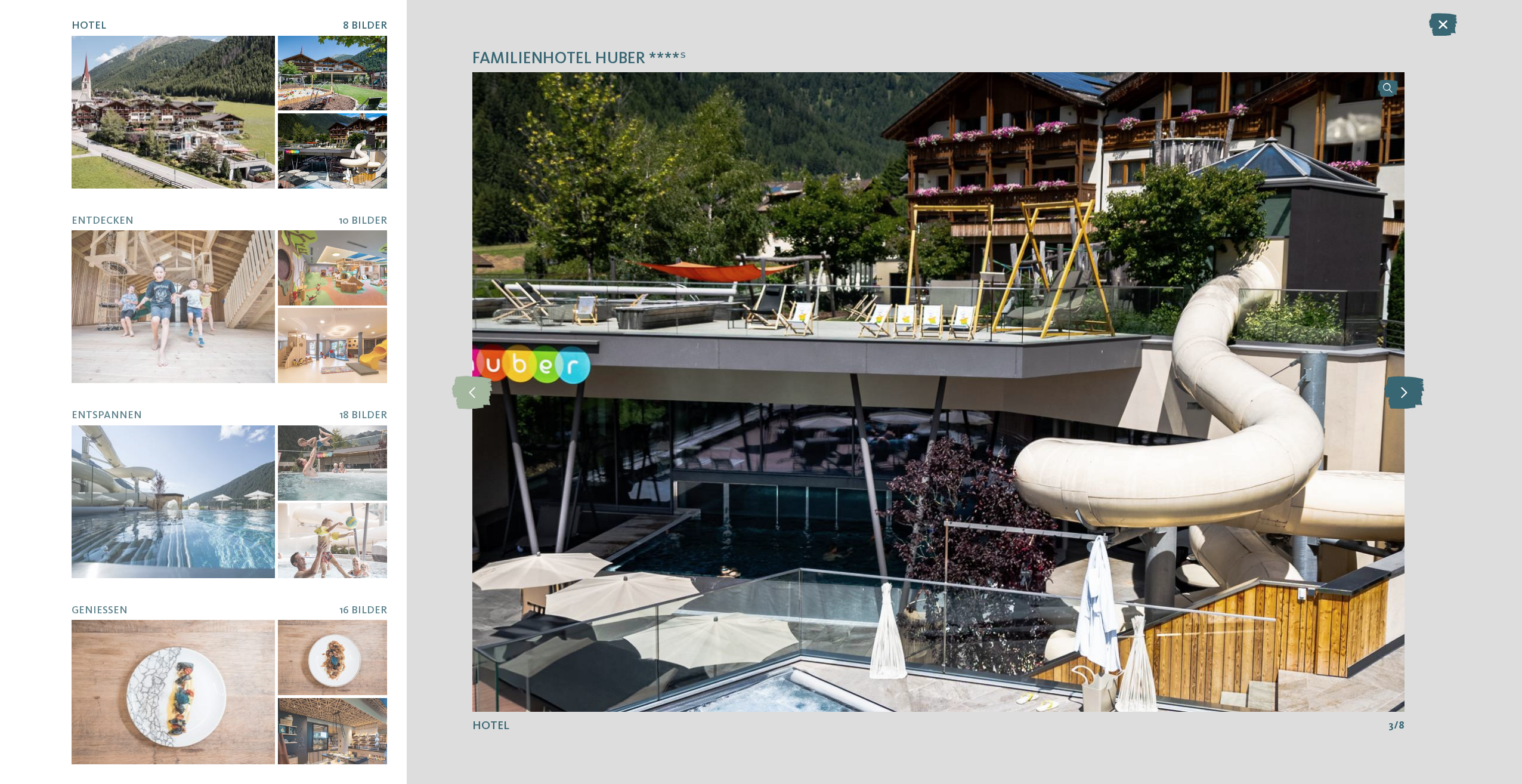
click at [1414, 390] on icon at bounding box center [1404, 391] width 40 height 33
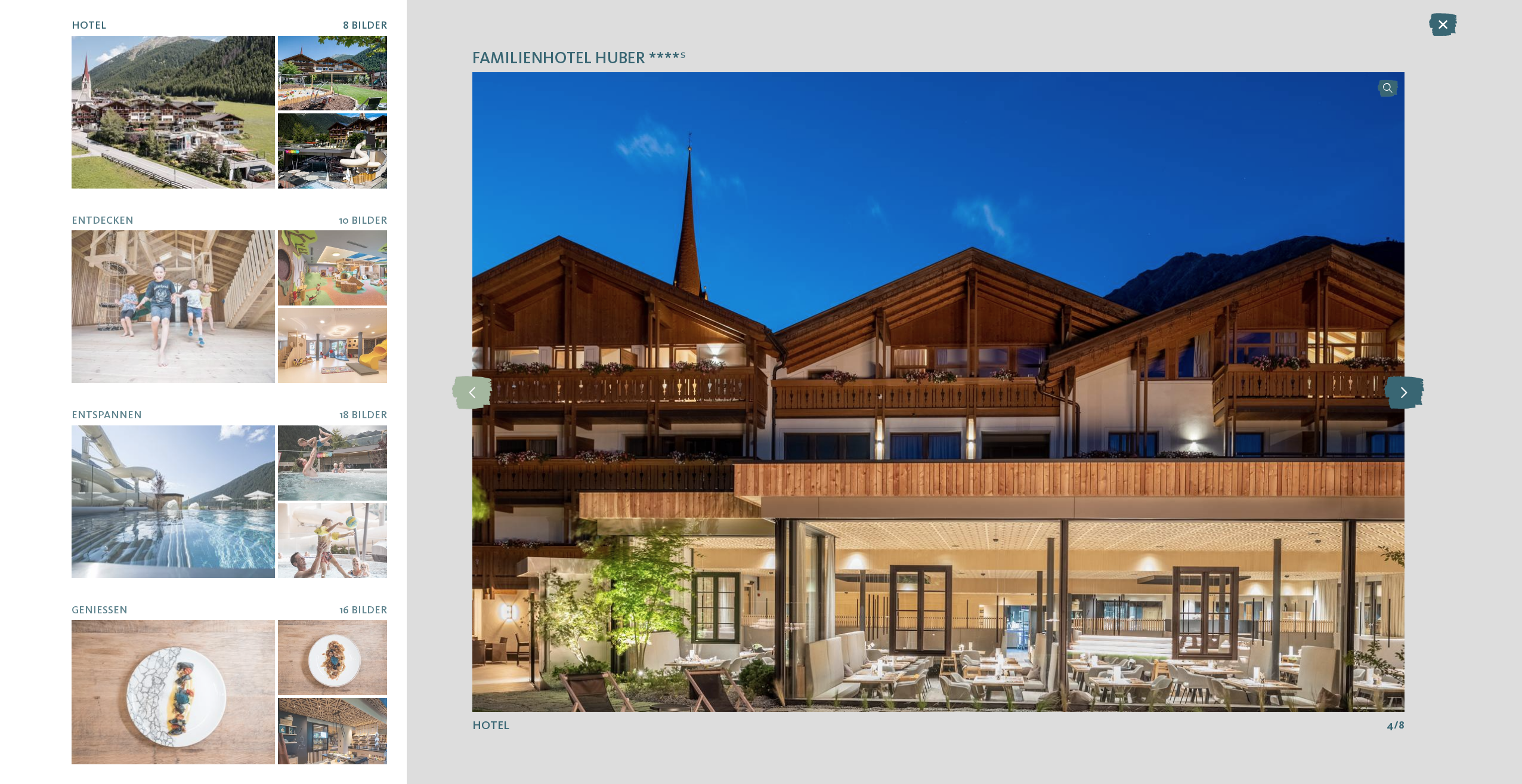
click at [1414, 390] on icon at bounding box center [1404, 391] width 40 height 33
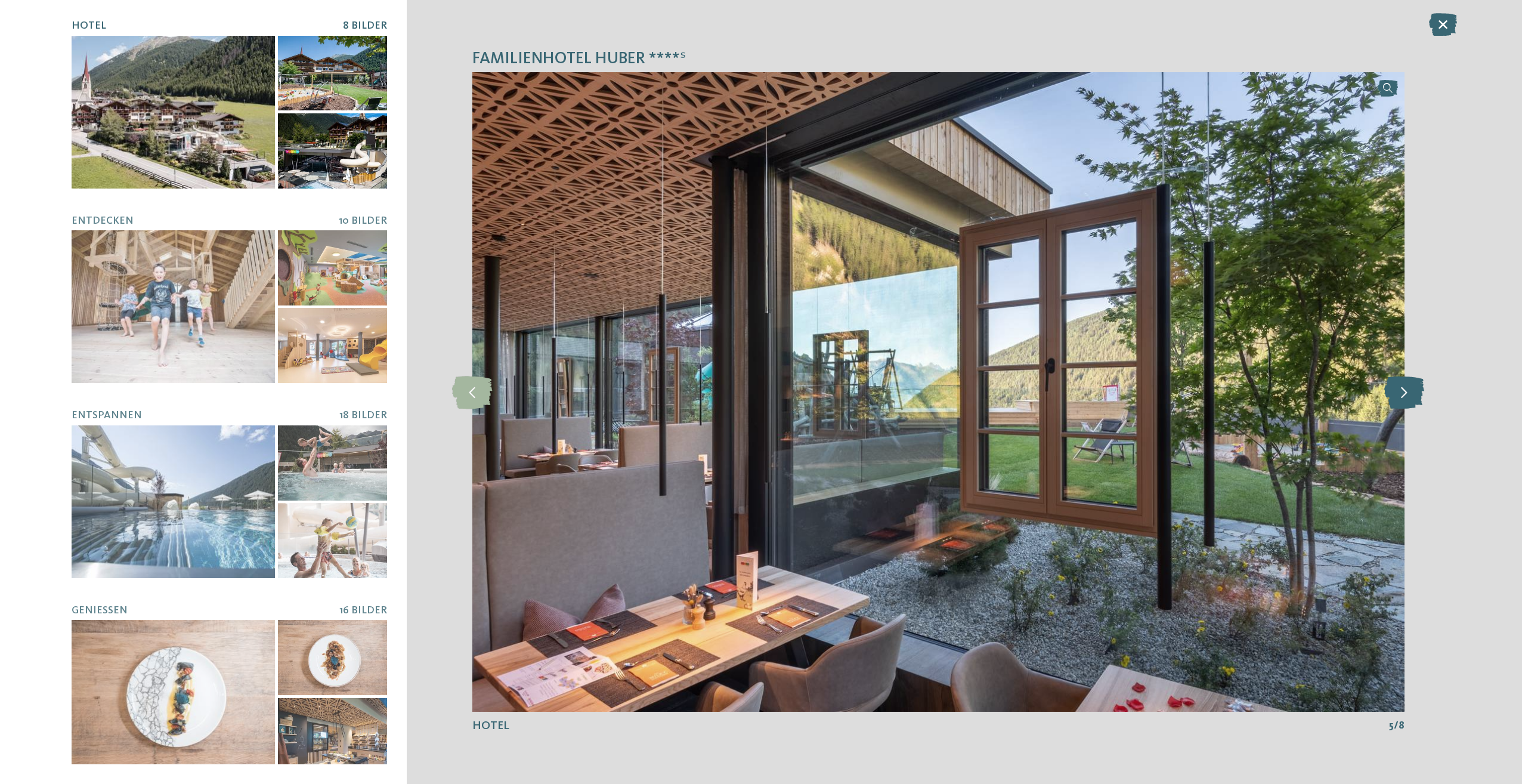
click at [1414, 390] on icon at bounding box center [1404, 391] width 40 height 33
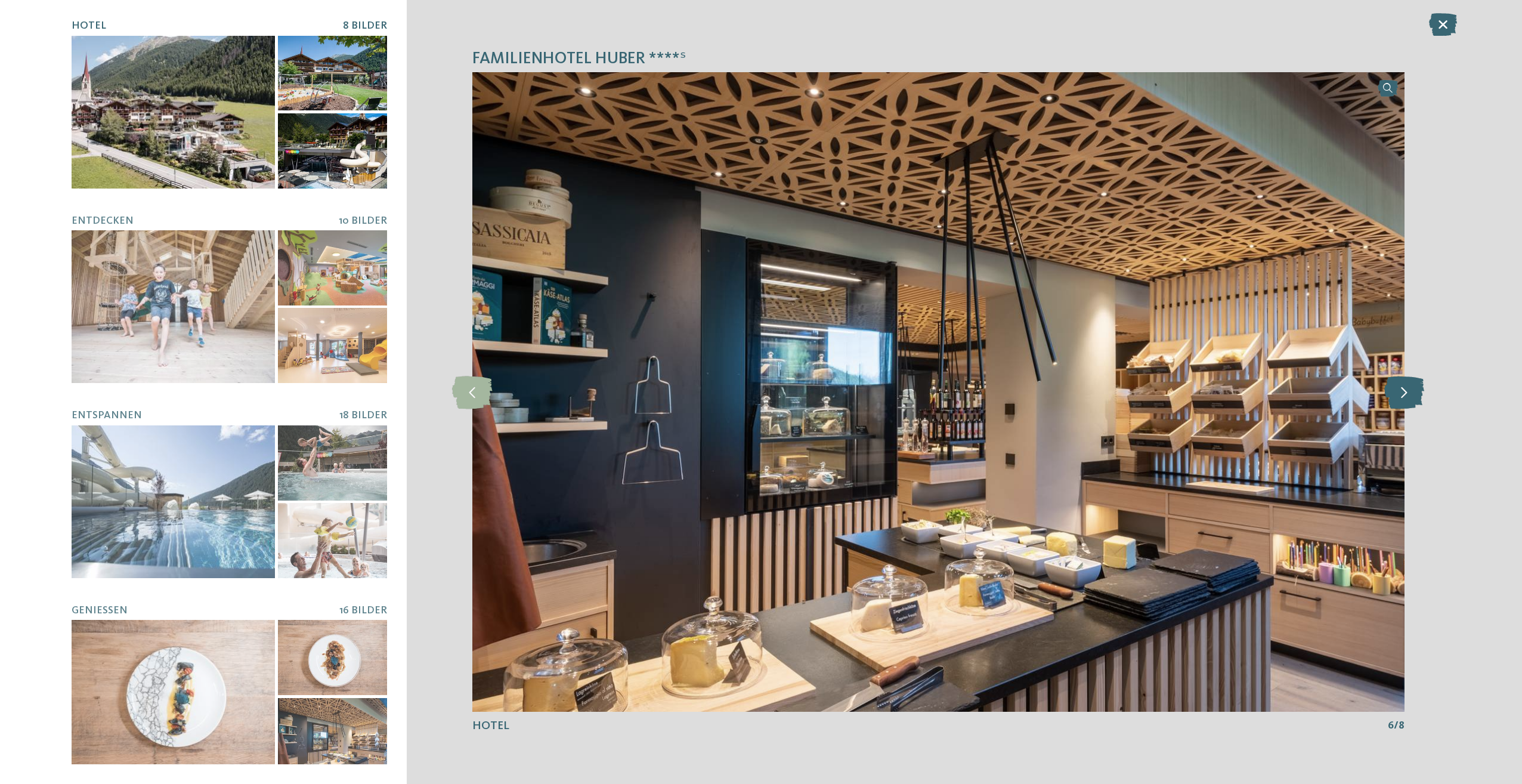
click at [1414, 390] on icon at bounding box center [1404, 391] width 40 height 33
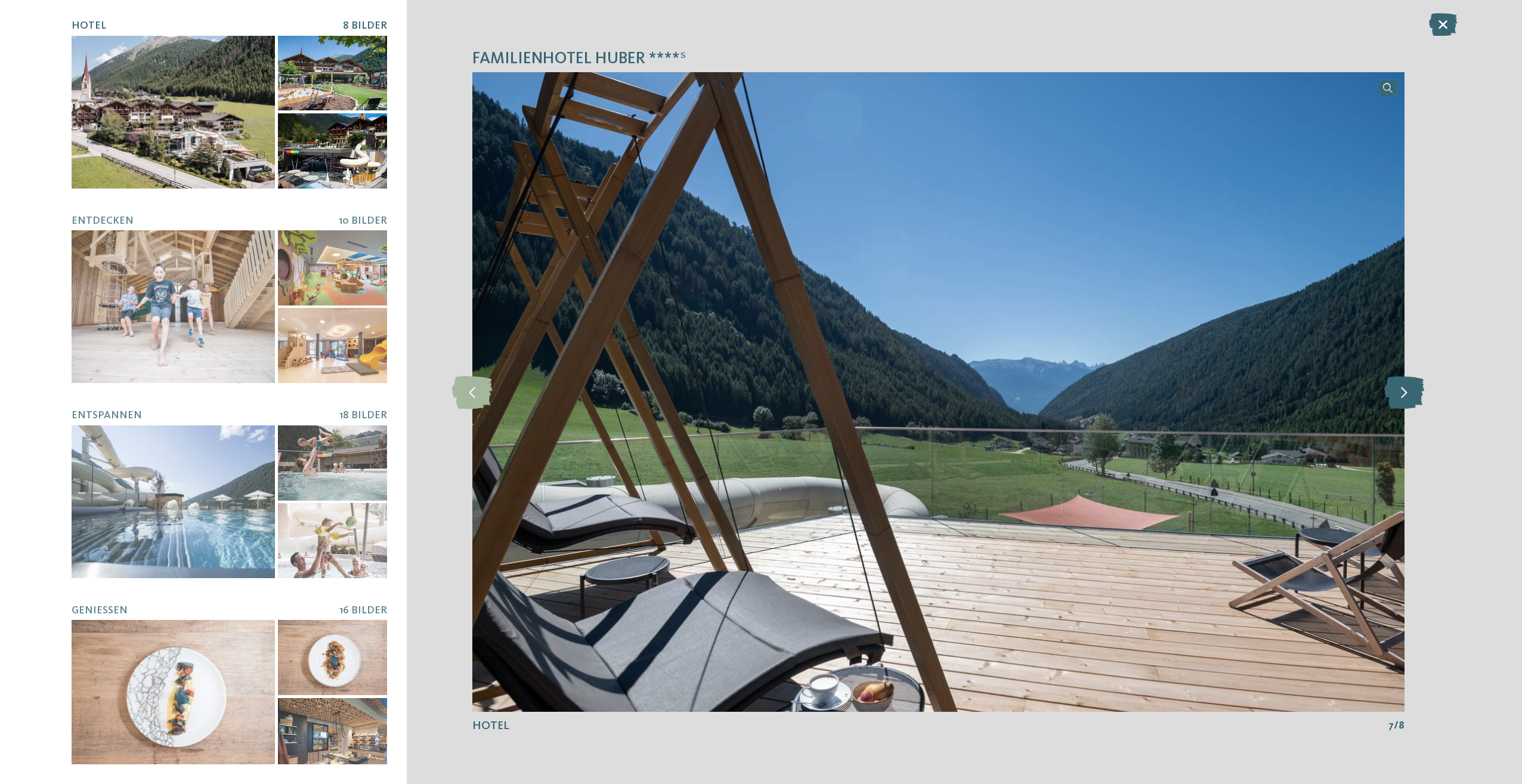
click at [1414, 390] on icon at bounding box center [1404, 391] width 40 height 33
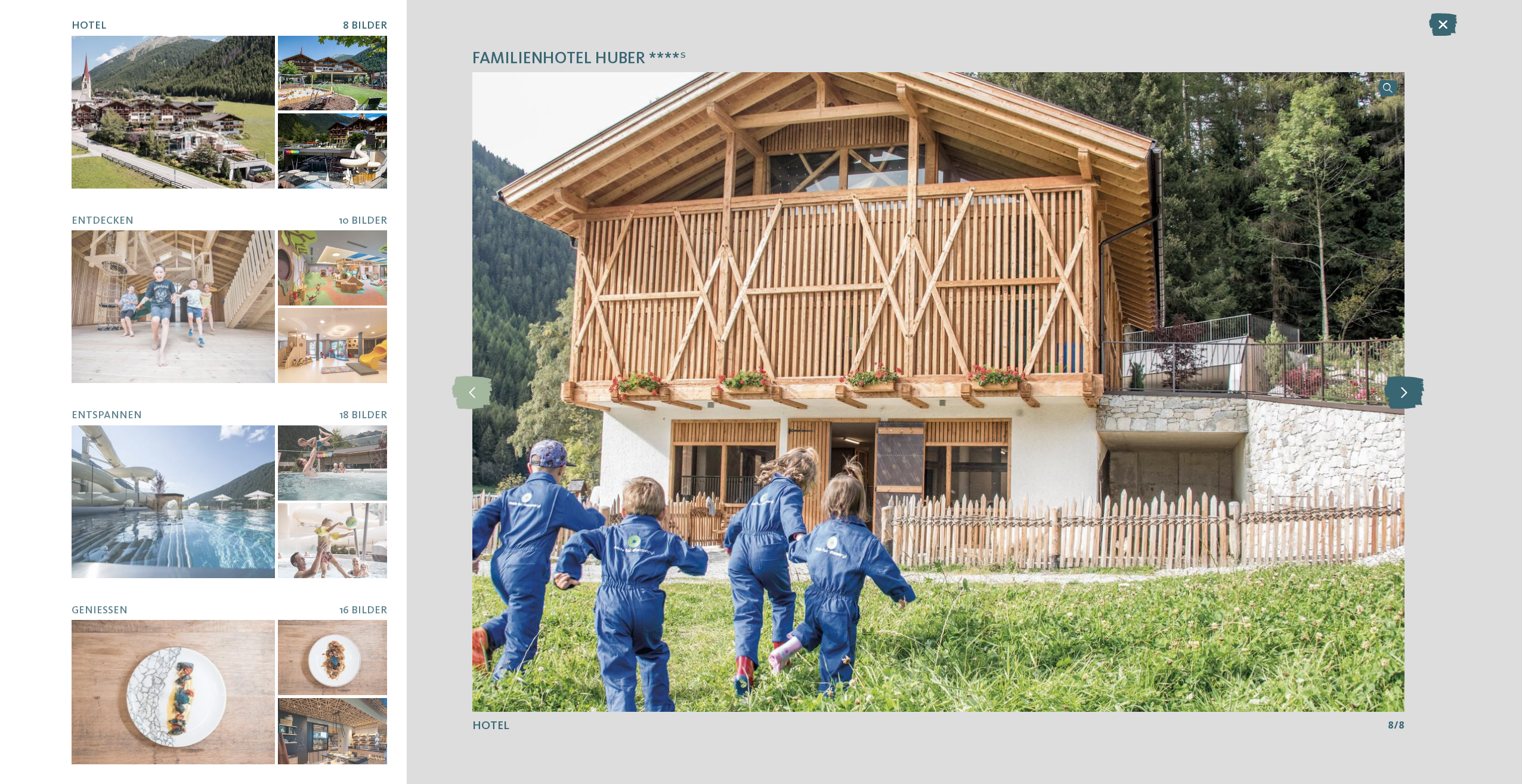
click at [1414, 390] on icon at bounding box center [1404, 391] width 40 height 33
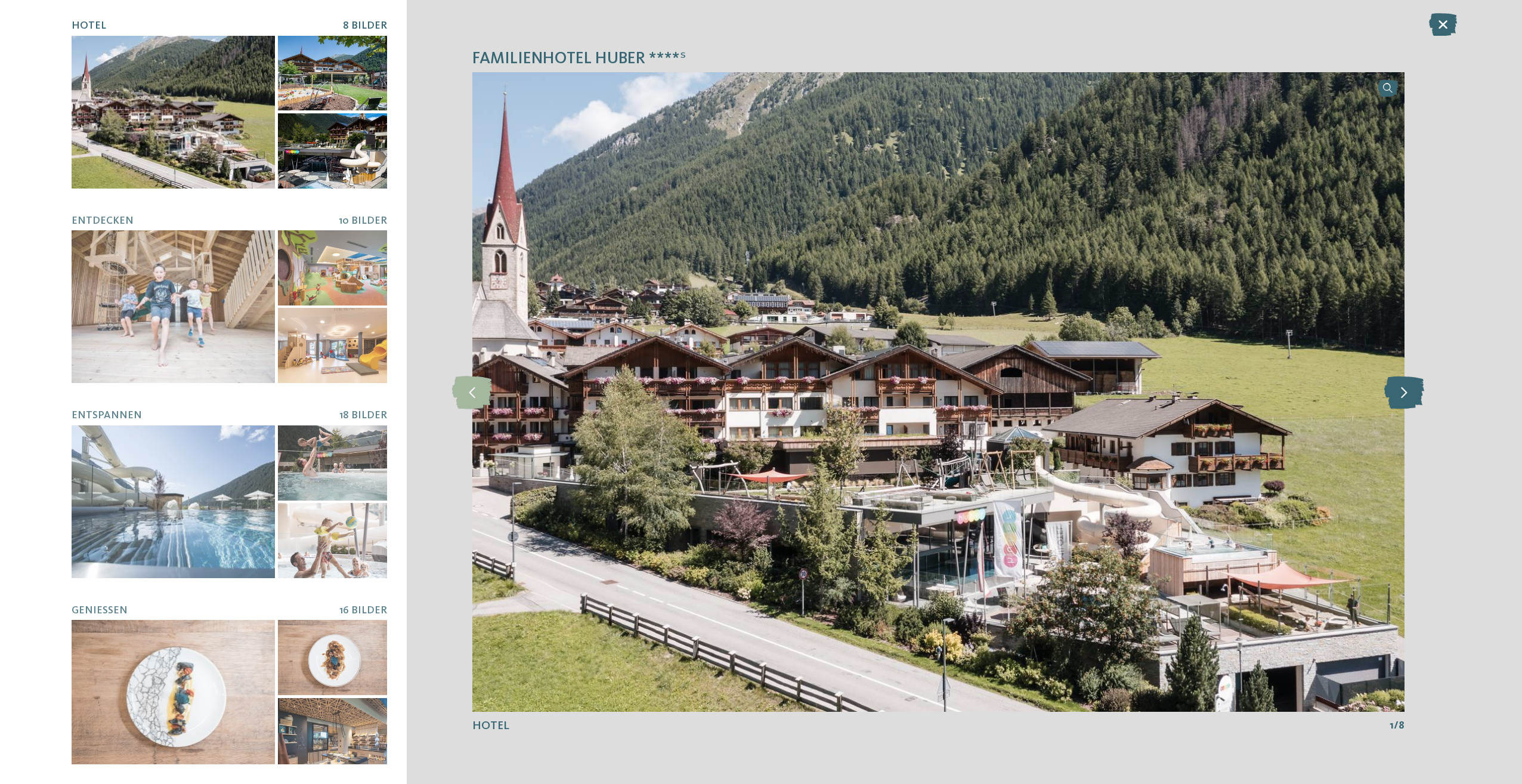
click at [1414, 390] on icon at bounding box center [1404, 391] width 40 height 33
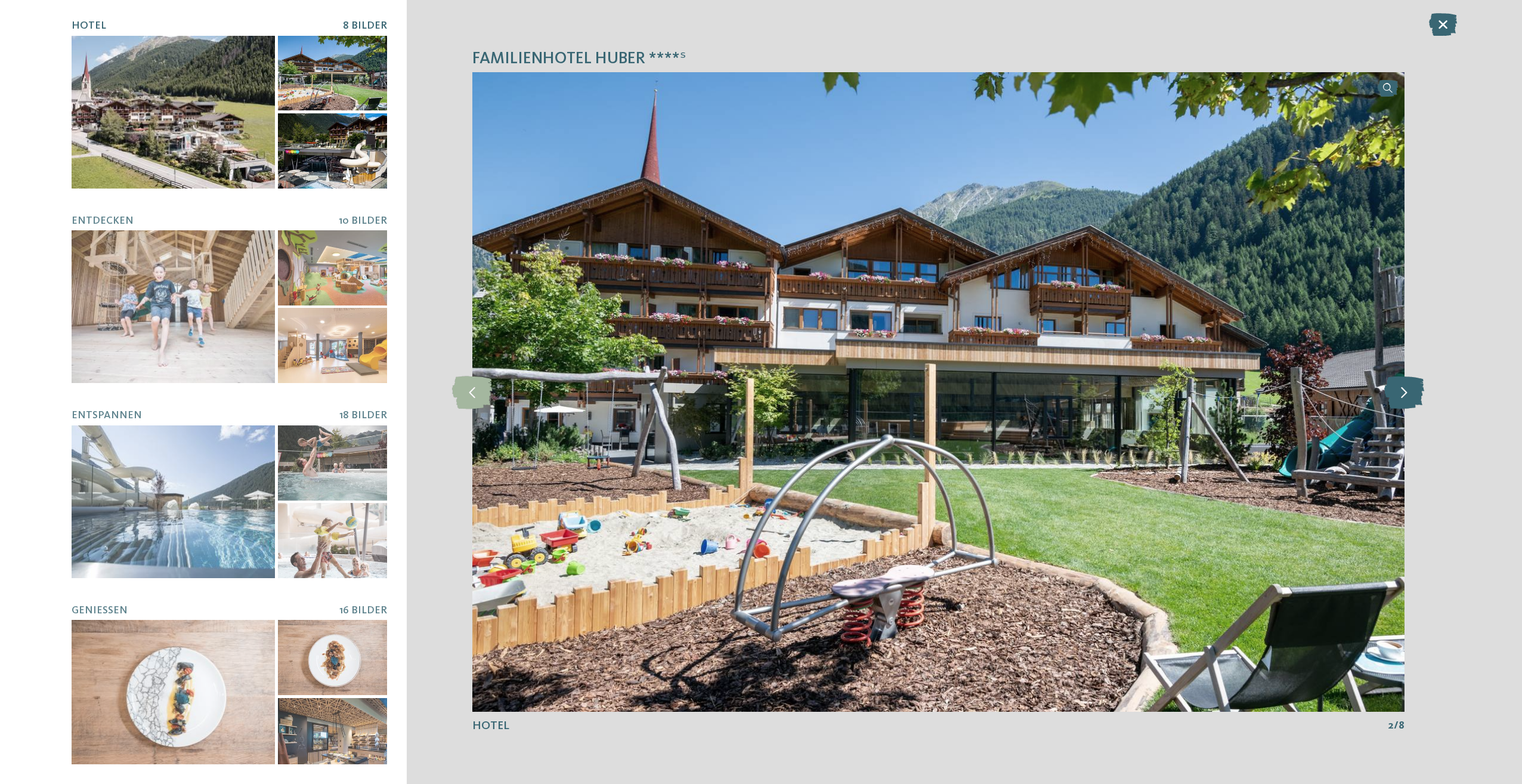
click at [1414, 390] on icon at bounding box center [1404, 391] width 40 height 33
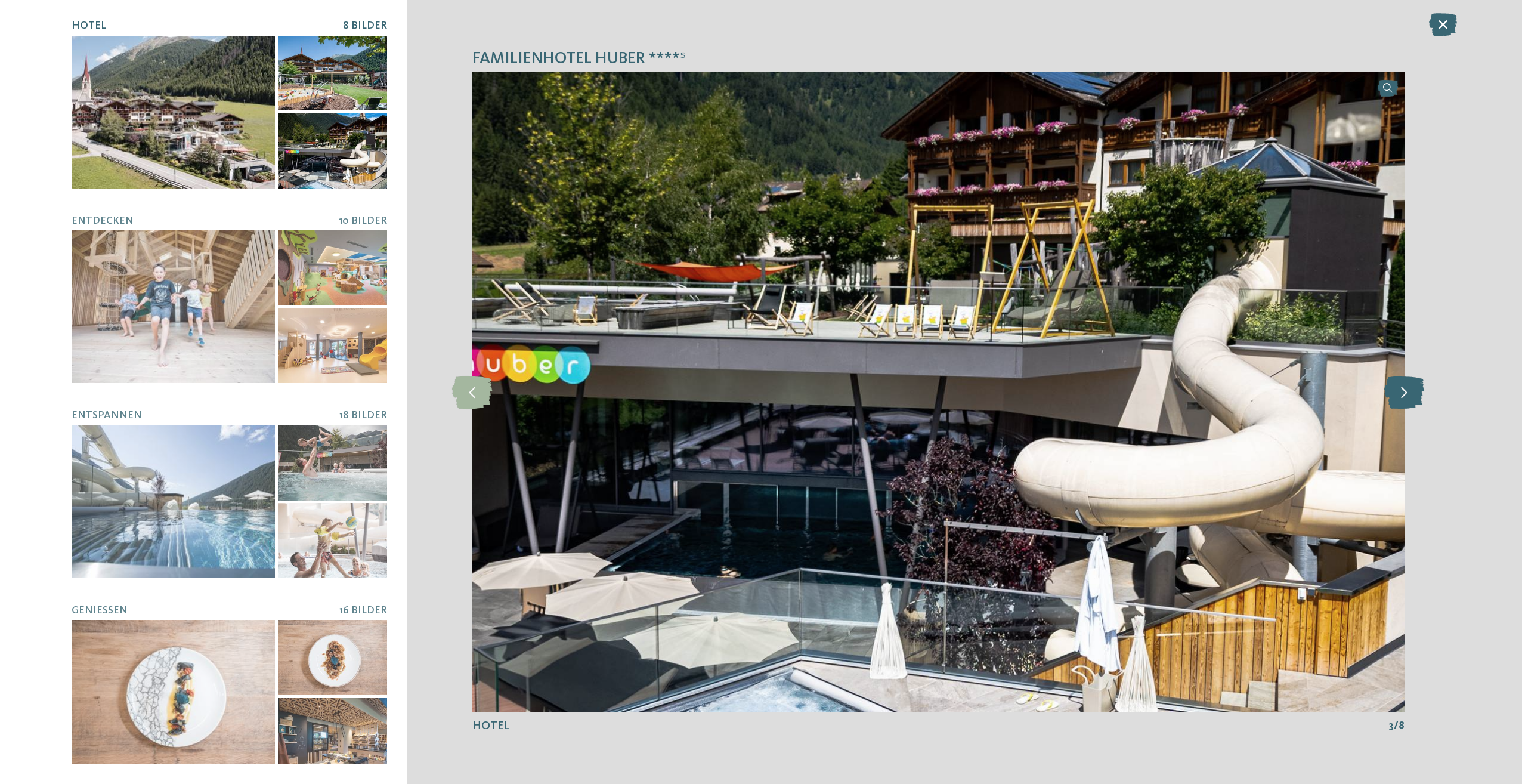
click at [1414, 390] on icon at bounding box center [1404, 391] width 40 height 33
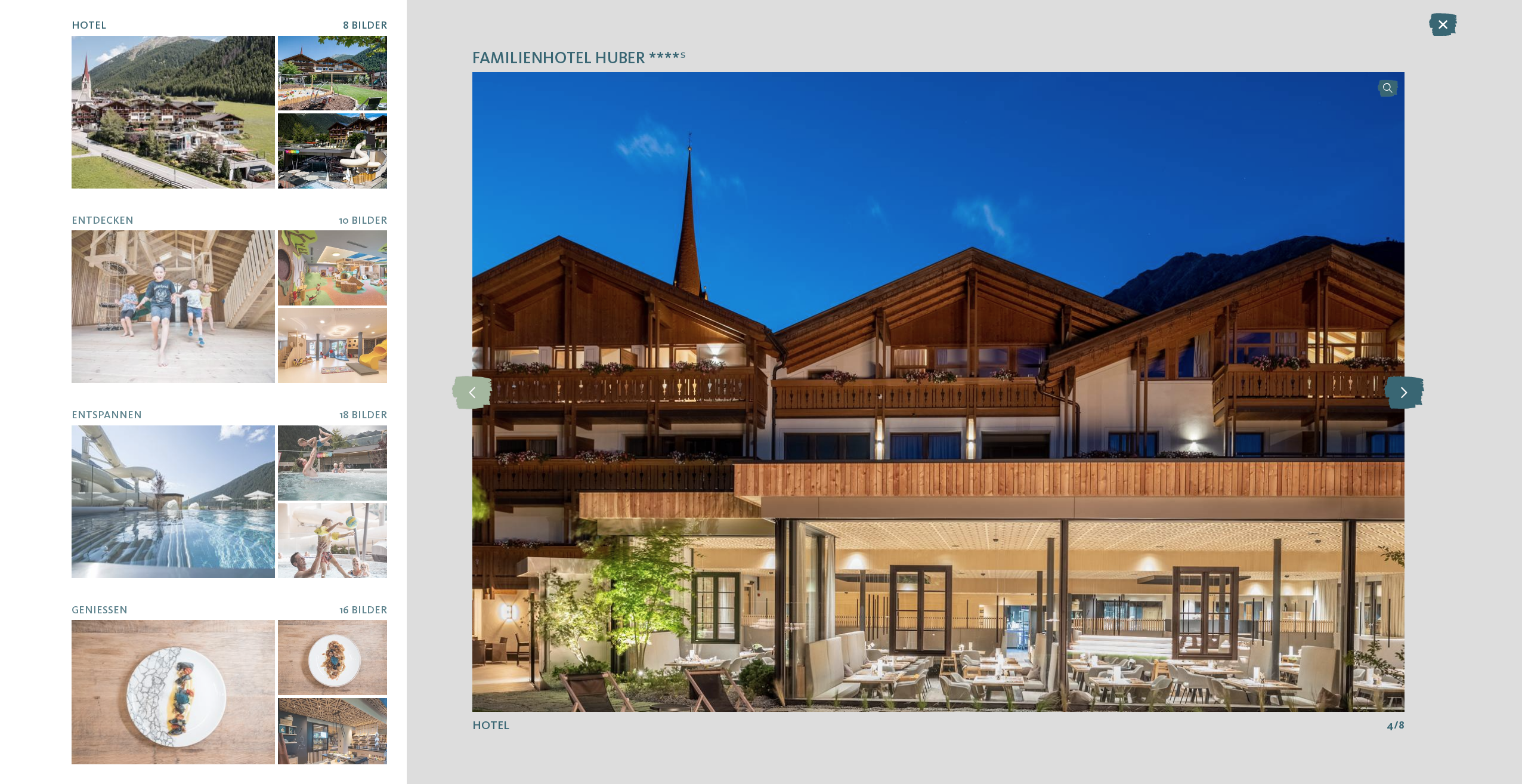
click at [1414, 390] on icon at bounding box center [1404, 391] width 40 height 33
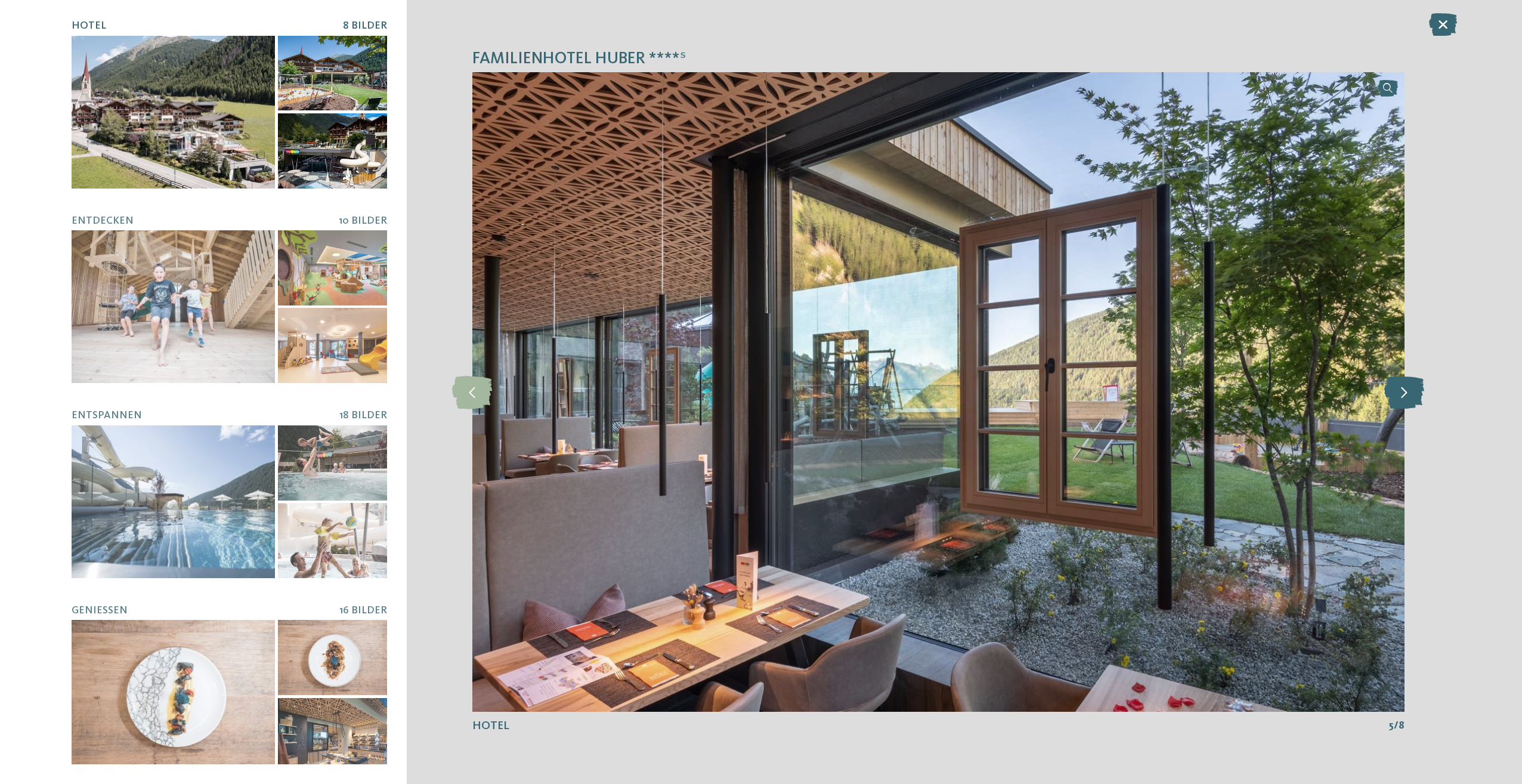
click at [1414, 390] on icon at bounding box center [1404, 391] width 40 height 33
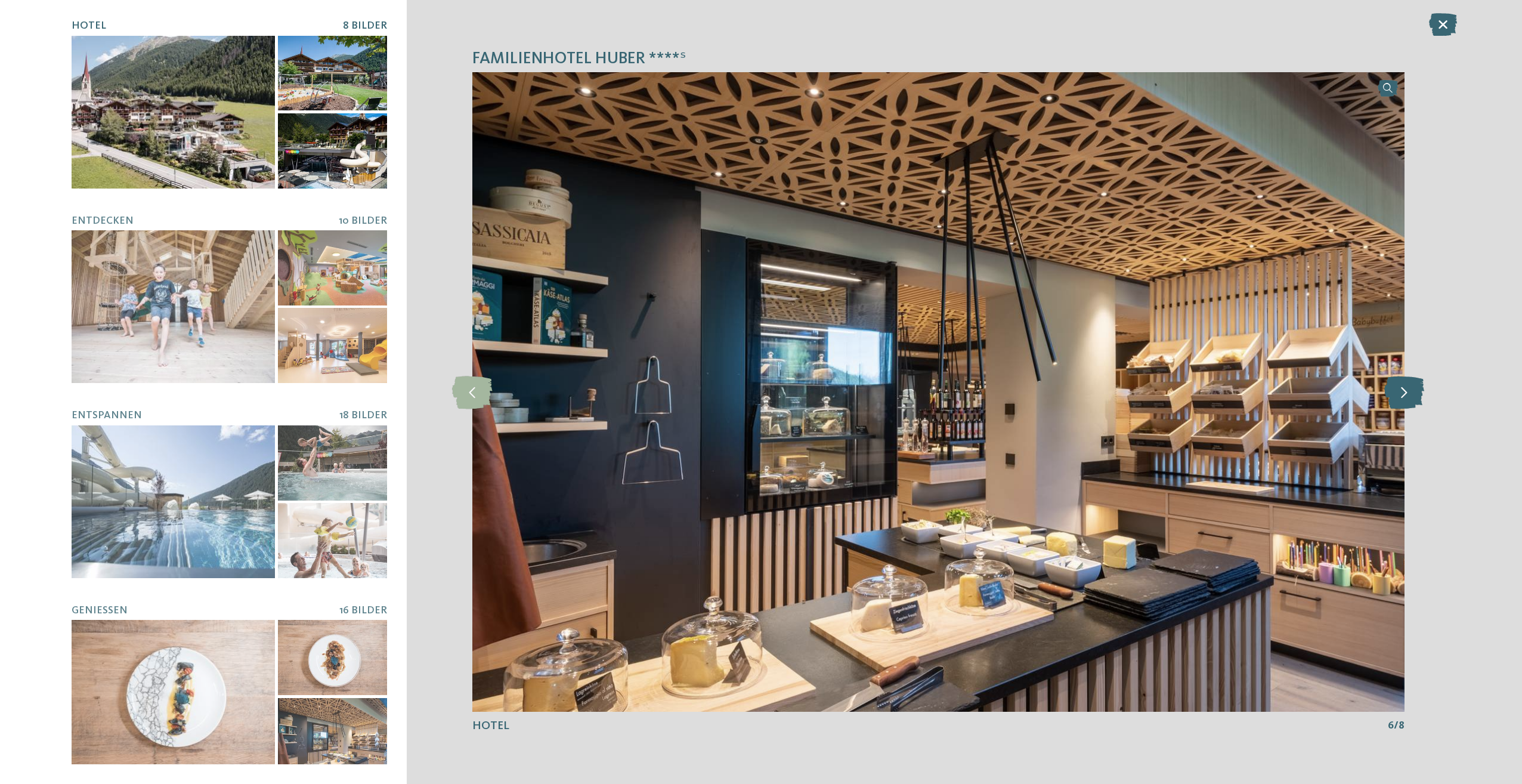
click at [1414, 390] on icon at bounding box center [1404, 391] width 40 height 33
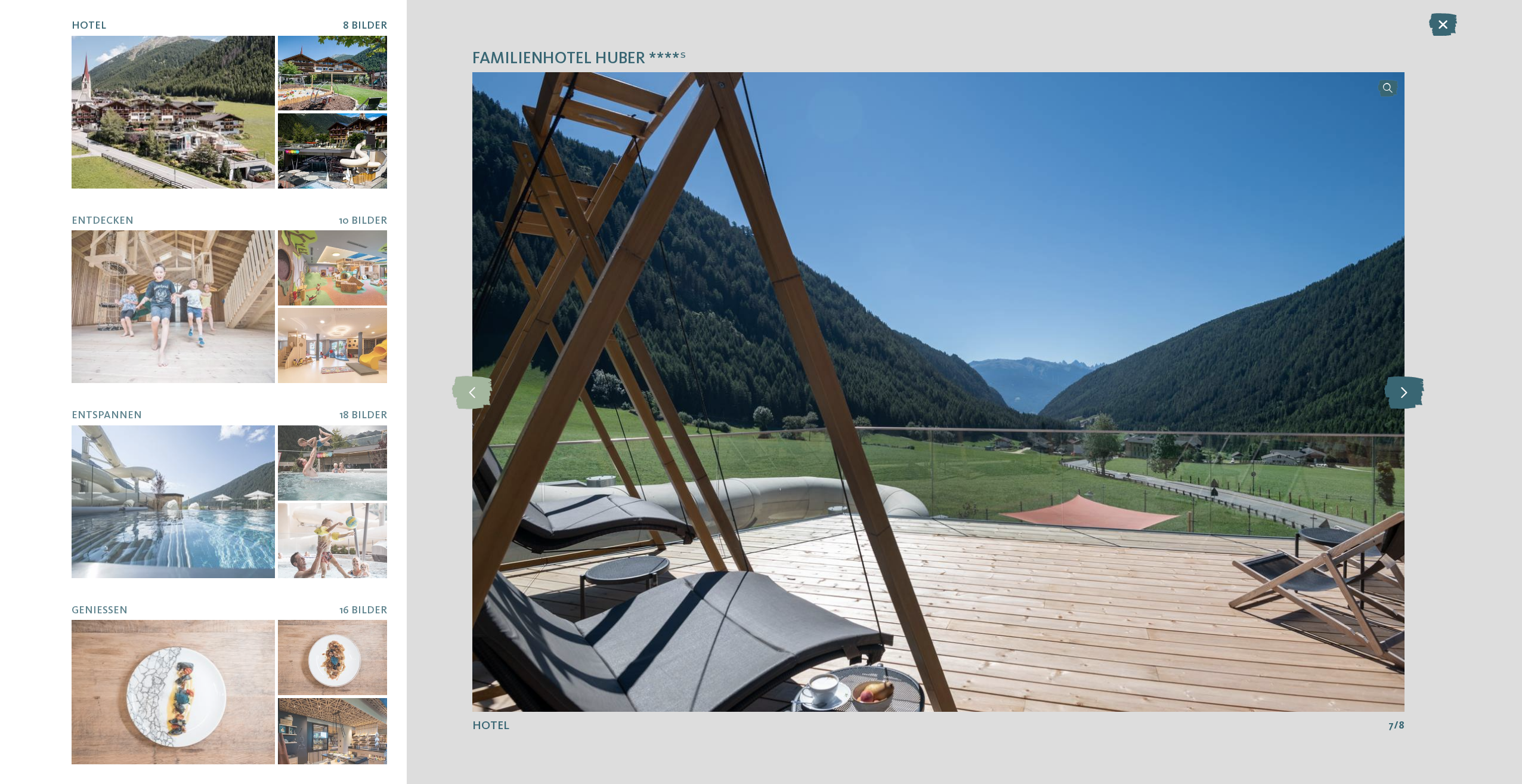
click at [1414, 390] on icon at bounding box center [1404, 391] width 40 height 33
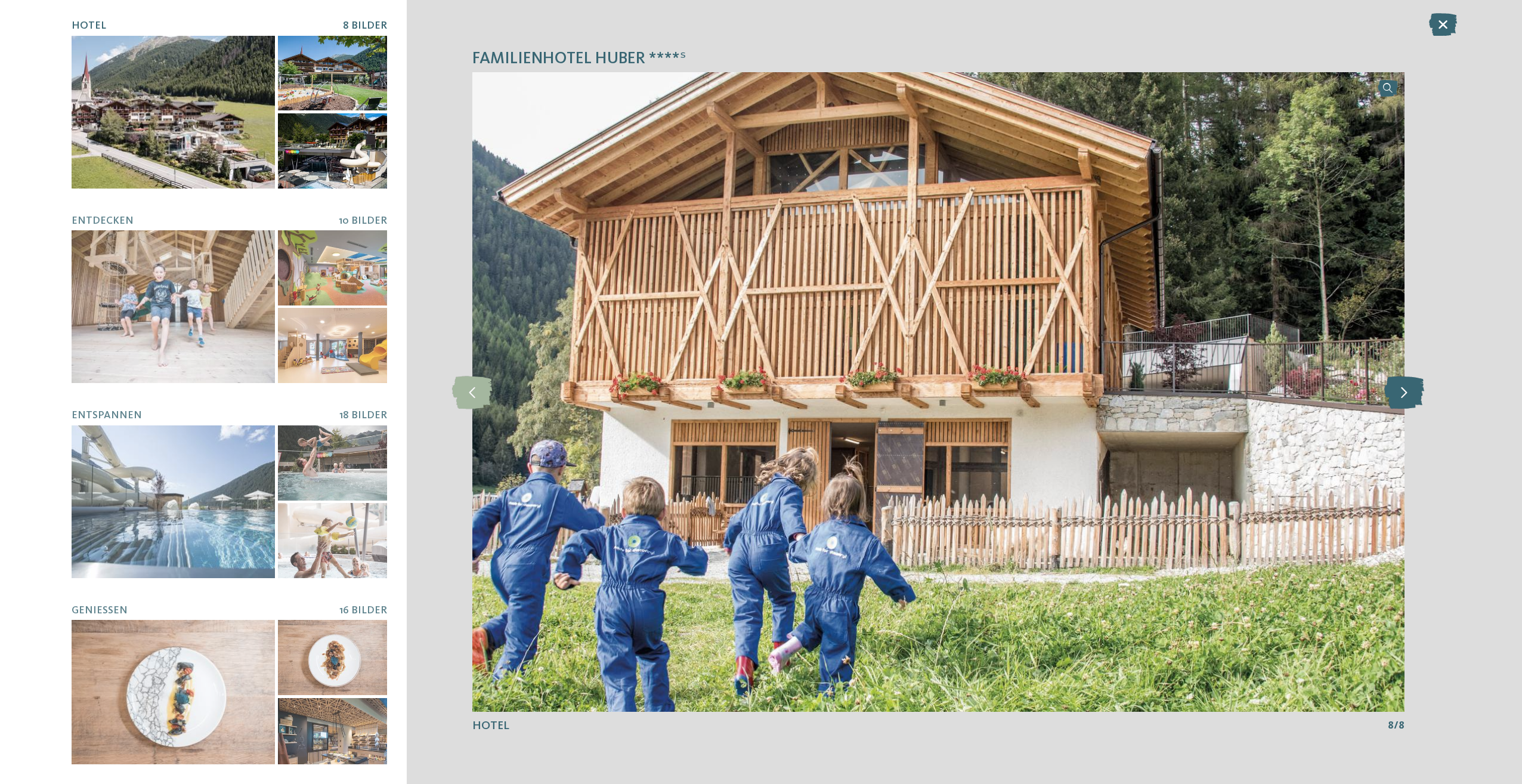
click at [1414, 390] on icon at bounding box center [1404, 391] width 40 height 33
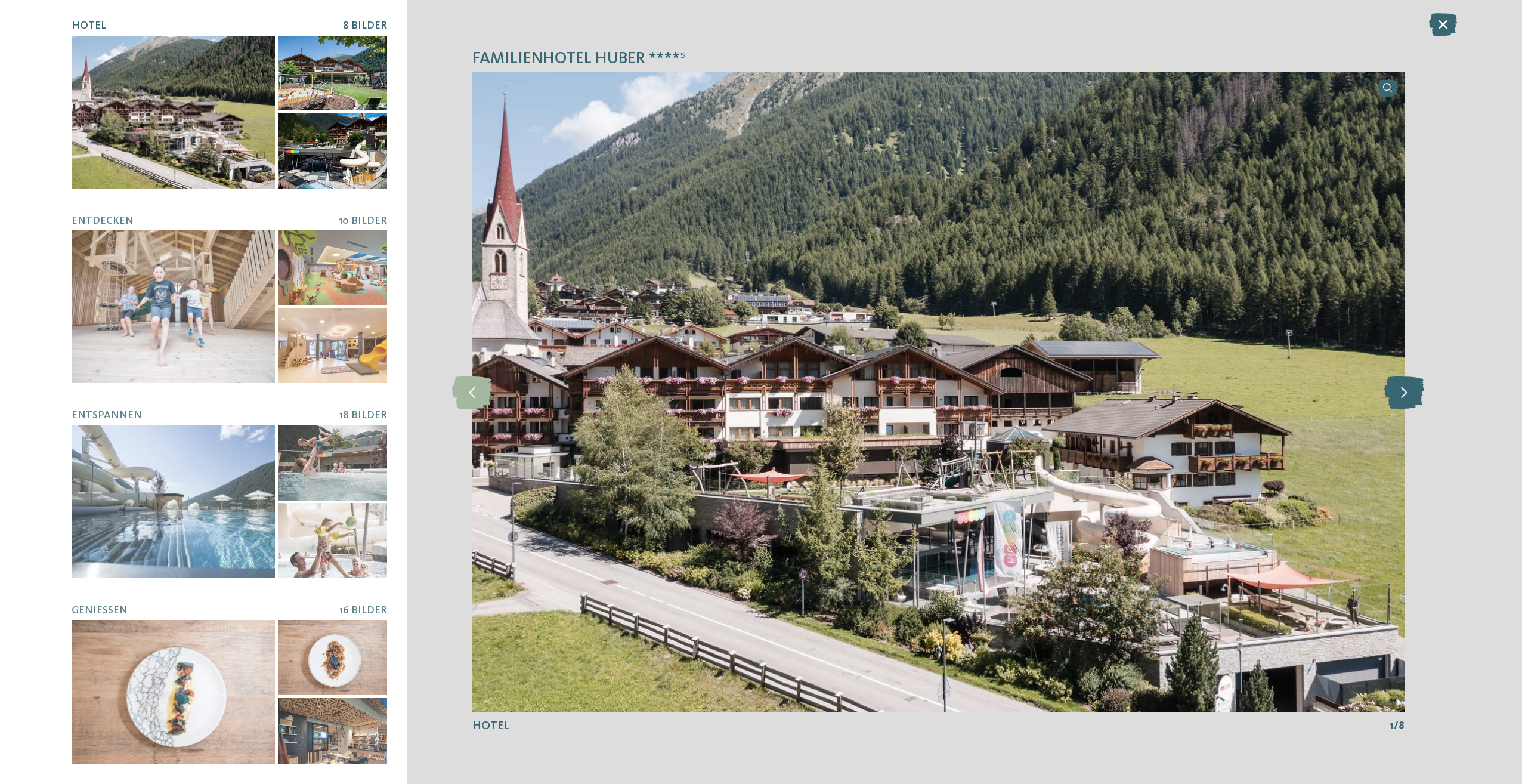
click at [1414, 390] on icon at bounding box center [1404, 391] width 40 height 33
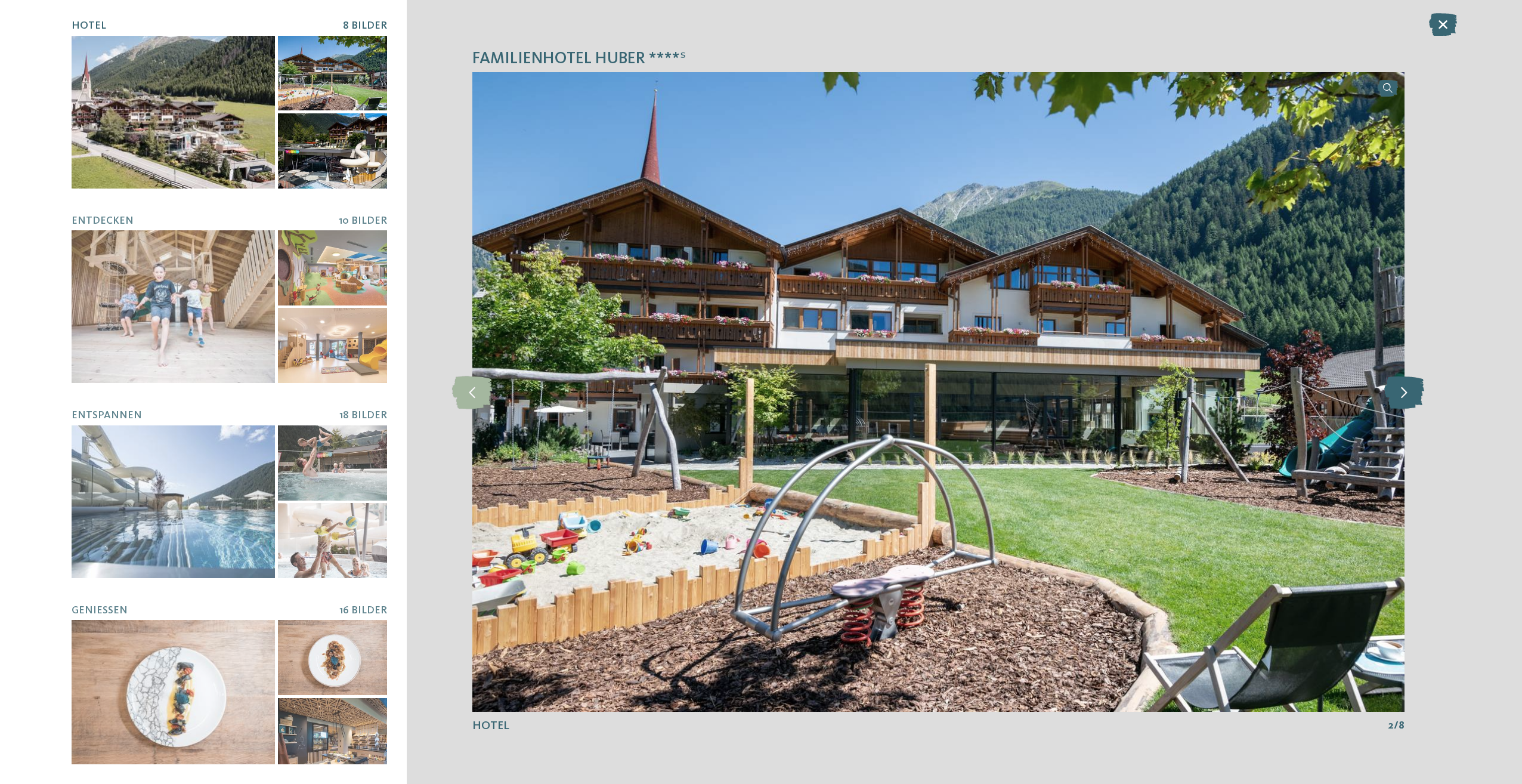
click at [1414, 390] on icon at bounding box center [1404, 391] width 40 height 33
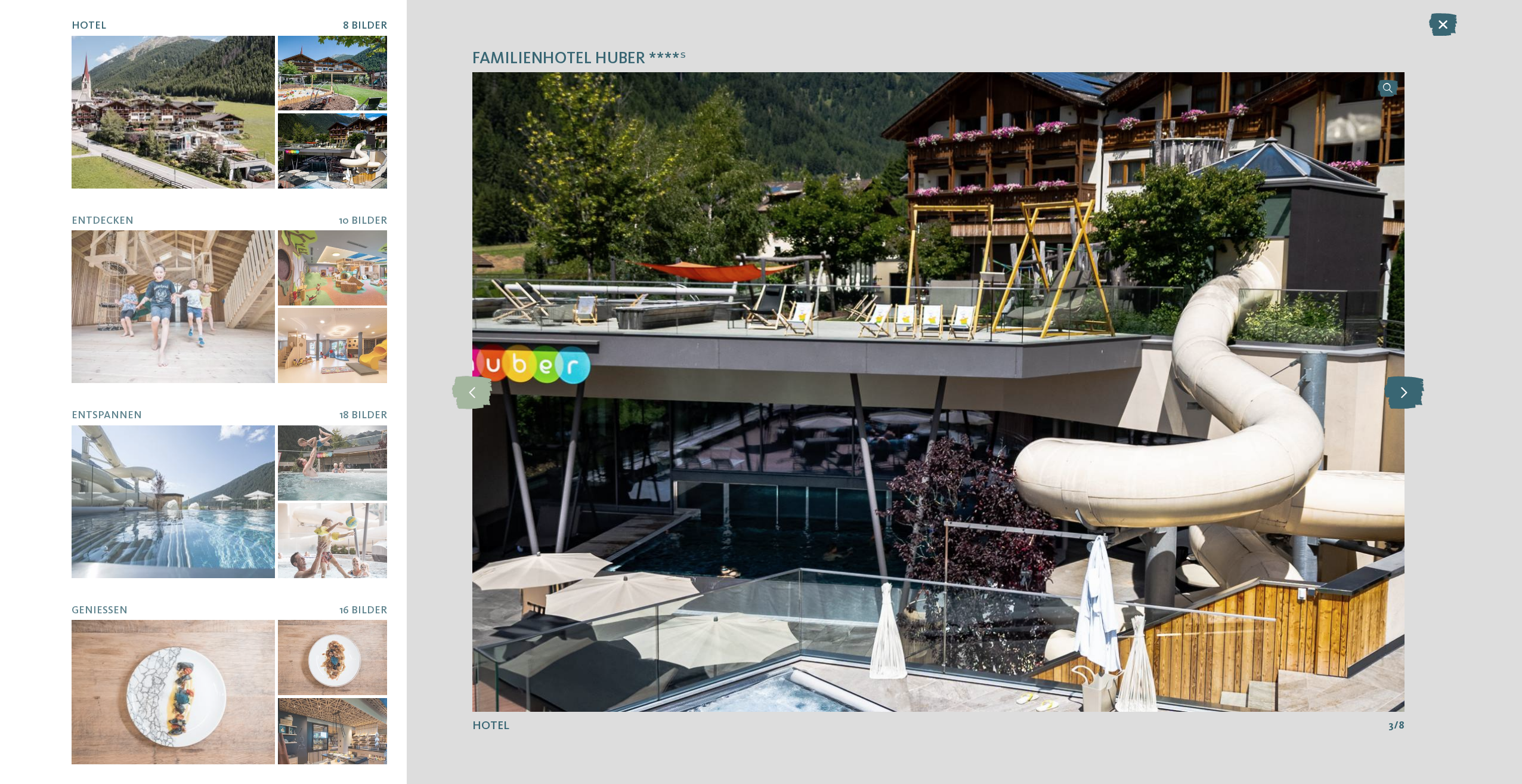
click at [1413, 390] on icon at bounding box center [1404, 391] width 40 height 33
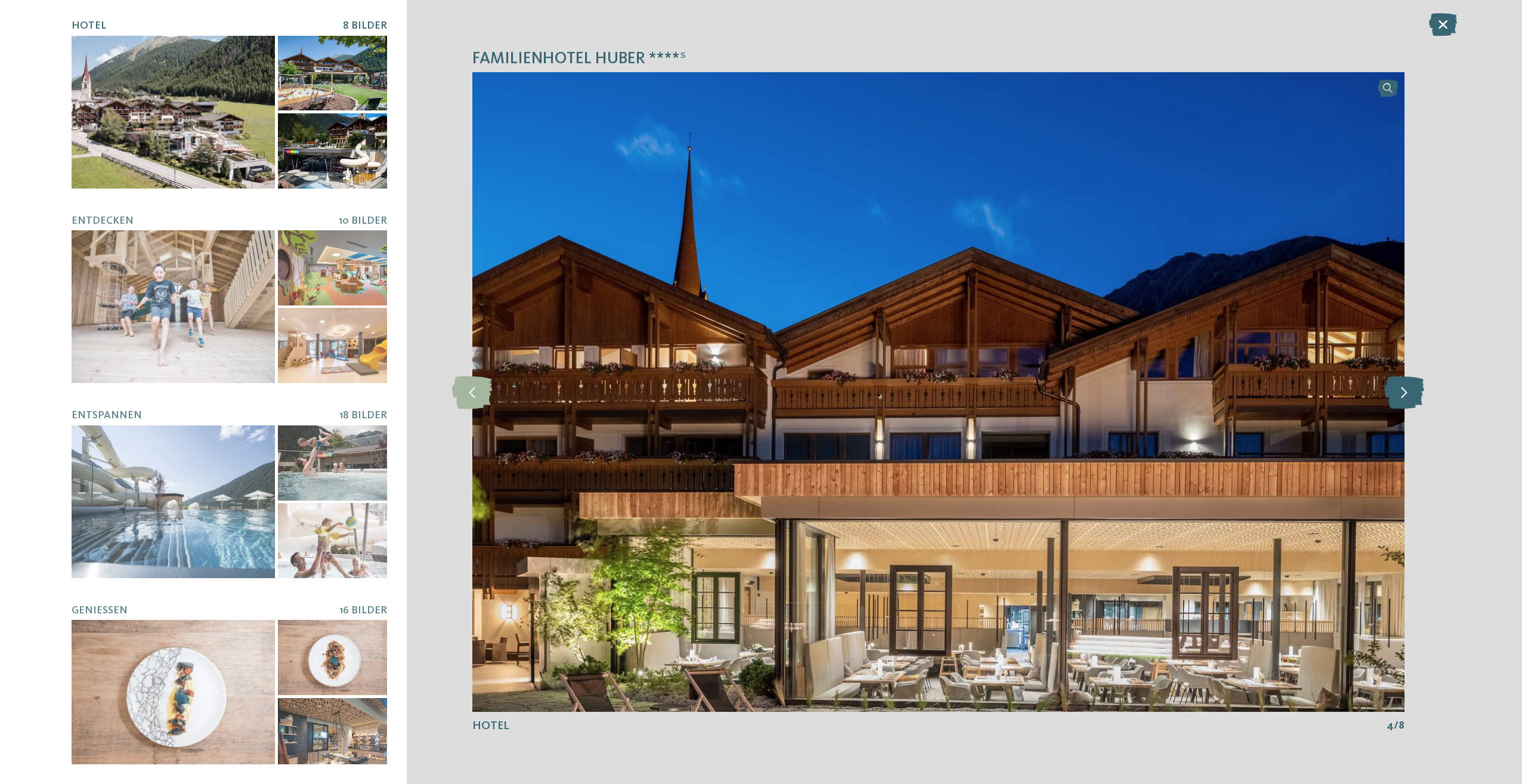
click at [1413, 390] on icon at bounding box center [1404, 391] width 40 height 33
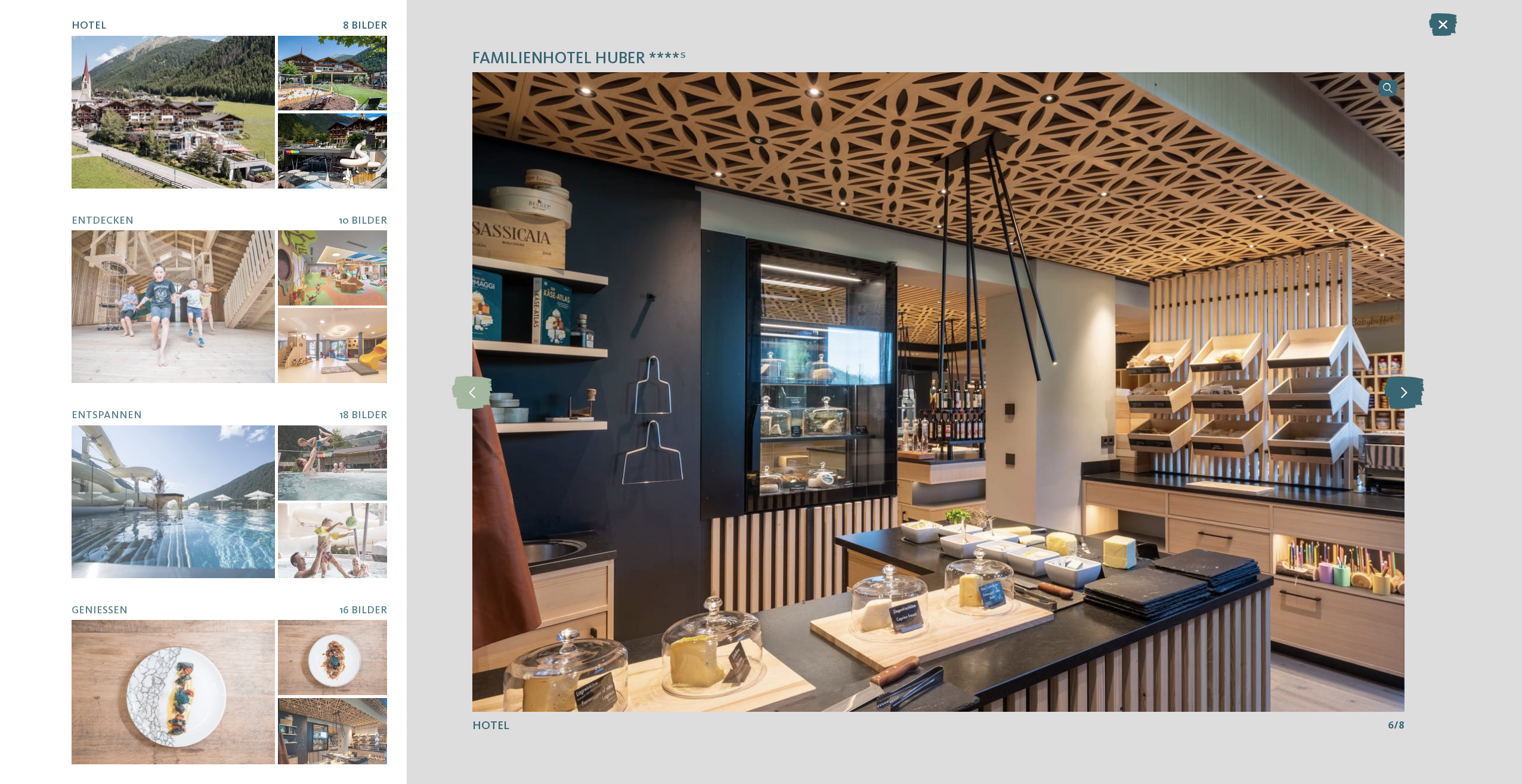
click at [1413, 390] on icon at bounding box center [1404, 391] width 40 height 33
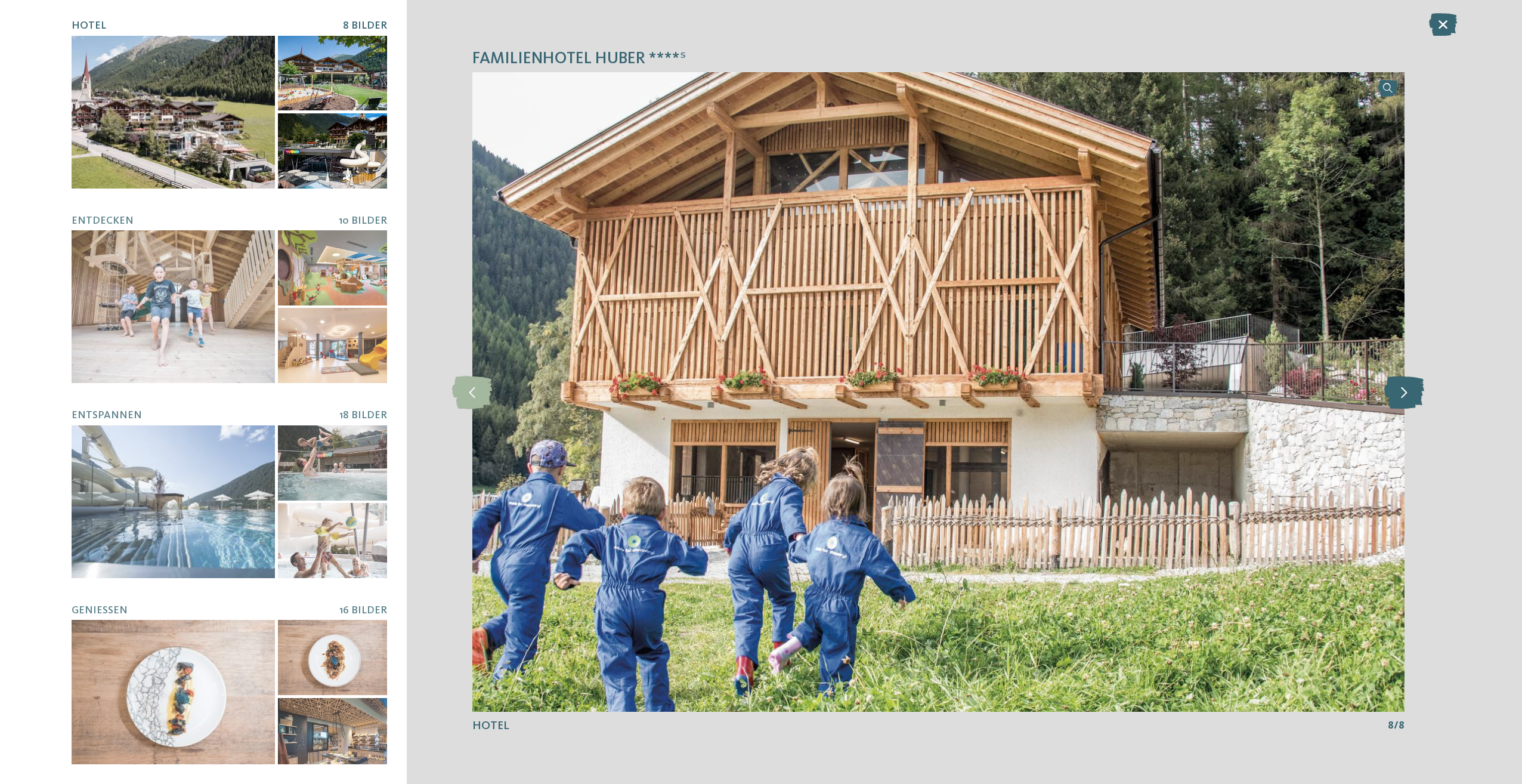
click at [1413, 390] on icon at bounding box center [1404, 391] width 40 height 33
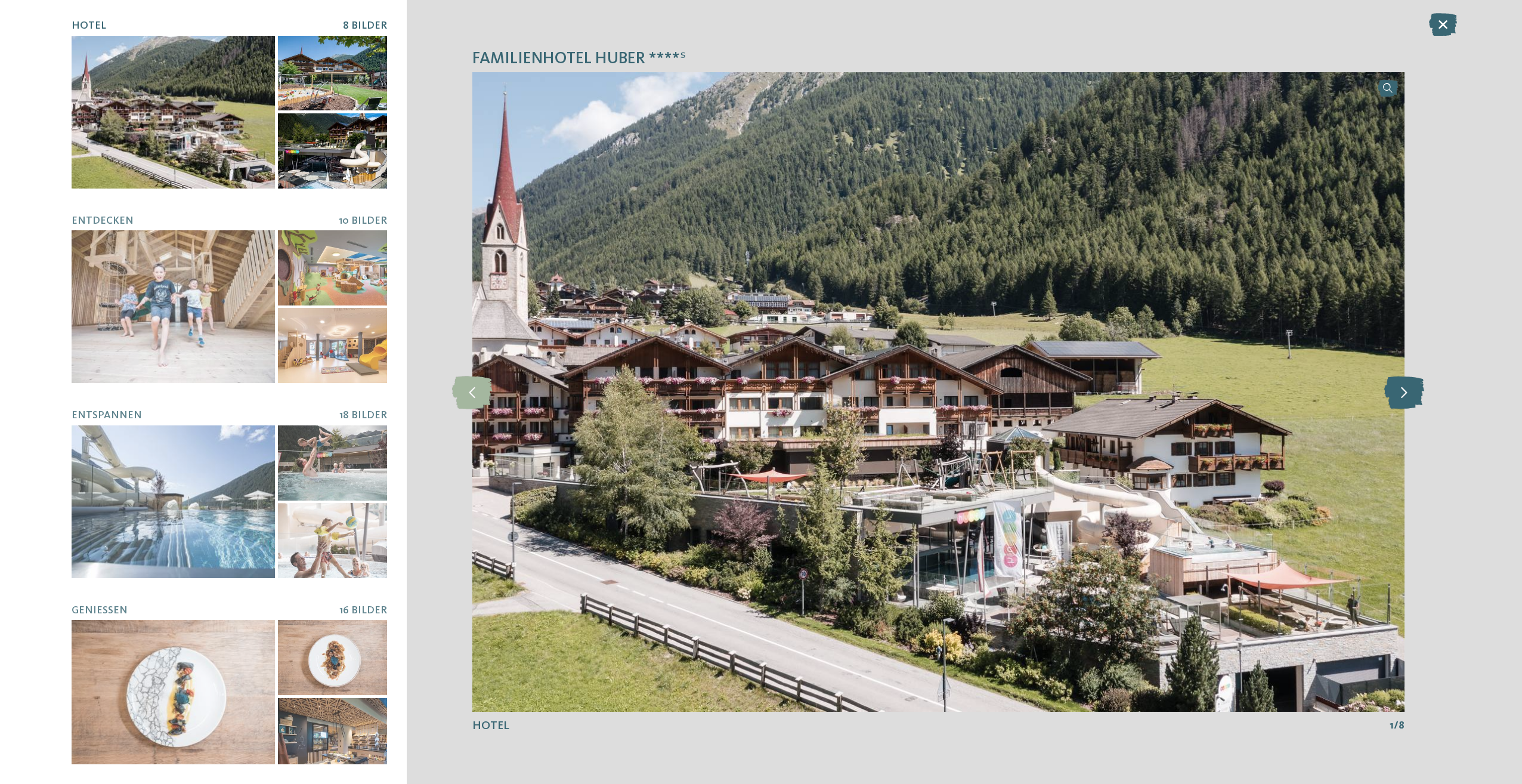
click at [1413, 390] on icon at bounding box center [1404, 391] width 40 height 33
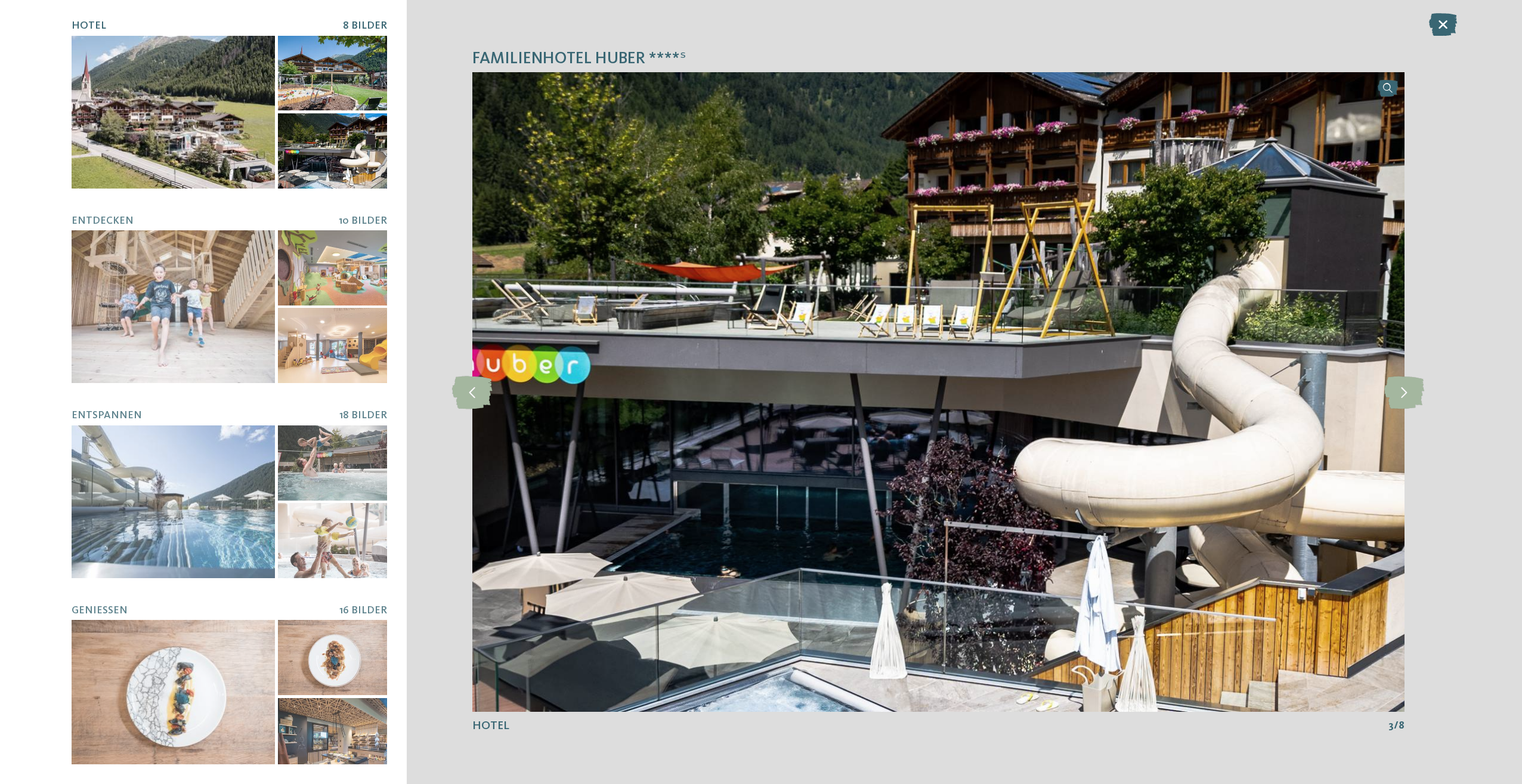
click at [1460, 17] on div "Familienhotel Huber ****ˢ slide 3 of 8" at bounding box center [938, 392] width 1063 height 784
click at [1448, 20] on icon at bounding box center [1443, 25] width 28 height 23
